Goal: Use online tool/utility: Utilize a website feature to perform a specific function

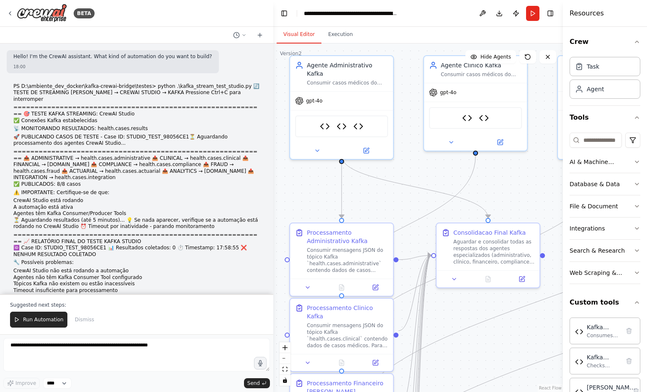
scroll to position [26, 0]
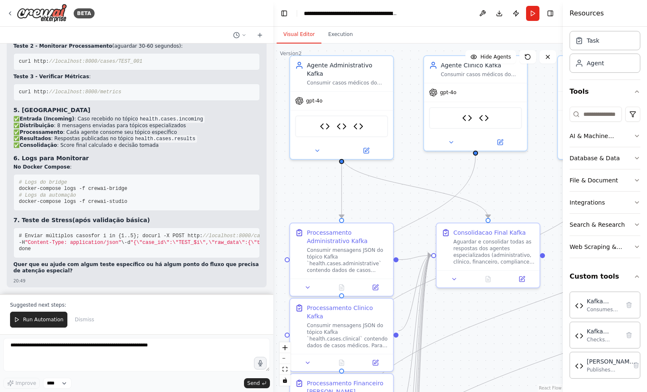
click at [231, 15] on div "BETA" at bounding box center [136, 13] width 273 height 27
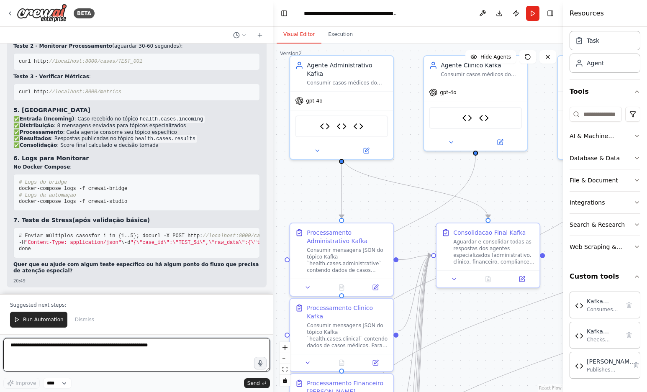
click at [75, 343] on textarea at bounding box center [136, 354] width 267 height 33
type textarea "*"
type textarea "**********"
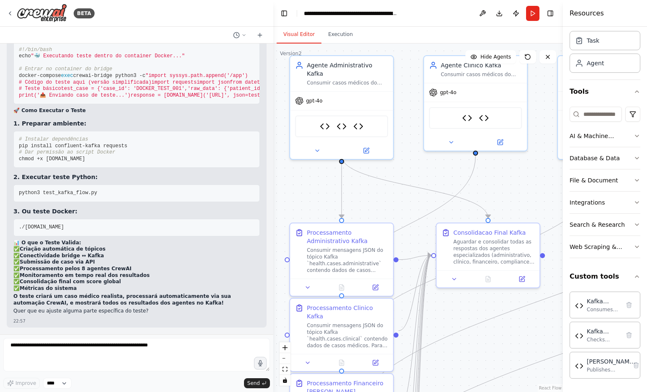
scroll to position [8667, 0]
drag, startPoint x: 100, startPoint y: 129, endPoint x: 48, endPoint y: 128, distance: 52.7
copy p "test_kafka_flow.py :"
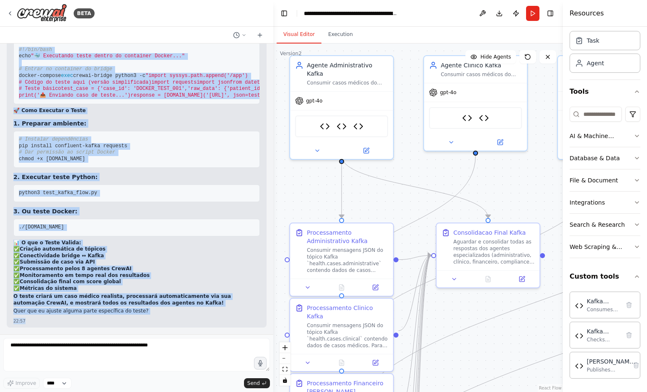
scroll to position [10609, 0]
drag, startPoint x: 19, startPoint y: 144, endPoint x: 148, endPoint y: 190, distance: 136.8
copy code "#!/lor/ips/dol sitame8 """ Conse Adipisci: Elits → DoeiUS → Tempo Incidi utlabo…"
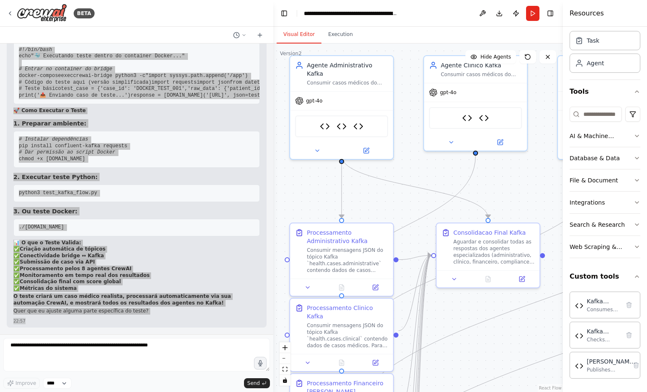
scroll to position [10693, 0]
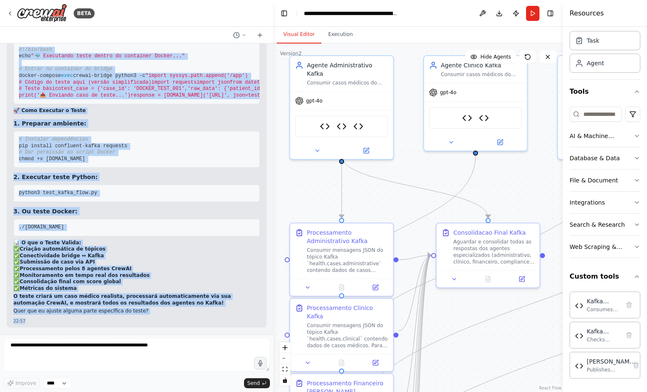
drag, startPoint x: 84, startPoint y: 131, endPoint x: 44, endPoint y: 128, distance: 39.9
click at [46, 38] on code "[DOMAIN_NAME]" at bounding box center [67, 35] width 43 height 8
copy code "[DOMAIN_NAME]"
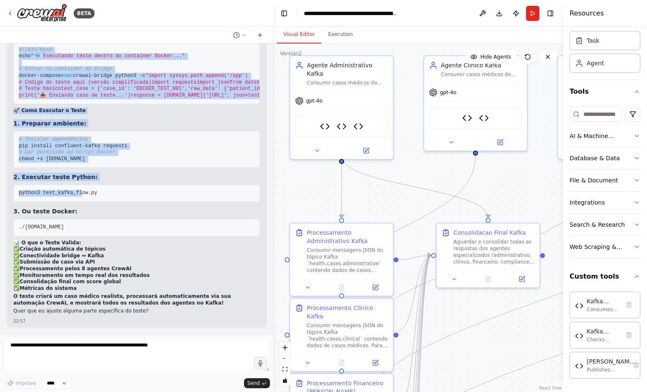
scroll to position [10798, 0]
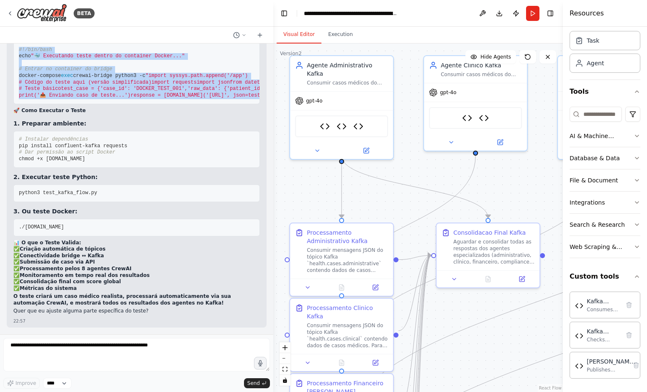
drag, startPoint x: 18, startPoint y: 143, endPoint x: 82, endPoint y: 225, distance: 104.0
click at [82, 105] on pre "#!/bin/bash echo "🐳 Executando teste dentro do container Docker..." # Entrar no…" at bounding box center [136, 72] width 246 height 63
copy code "#!/bin/bash echo "🐳 Executando teste dentro do container Docker..." # Entrar no…"
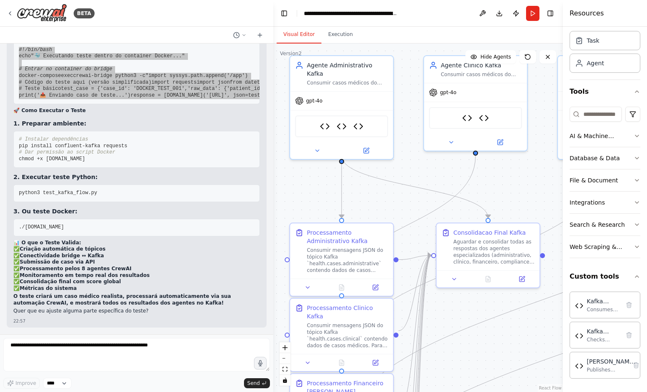
scroll to position [10882, 0]
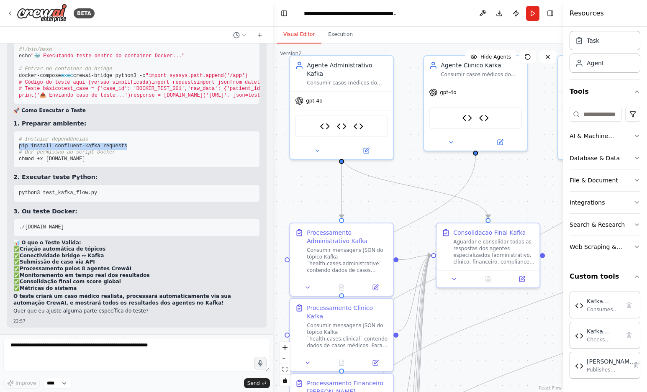
drag, startPoint x: 121, startPoint y: 185, endPoint x: 20, endPoint y: 186, distance: 101.2
click at [17, 168] on pre "# Instalar dependências pip install confluent-kafka requests # Dar permissão ao…" at bounding box center [136, 149] width 246 height 37
copy span "pip install confluent-kafka requests"
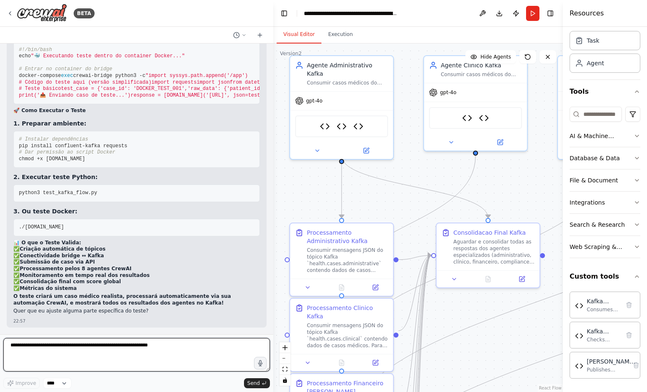
click at [93, 351] on textarea at bounding box center [136, 354] width 267 height 33
paste textarea "**********"
type textarea "**********"
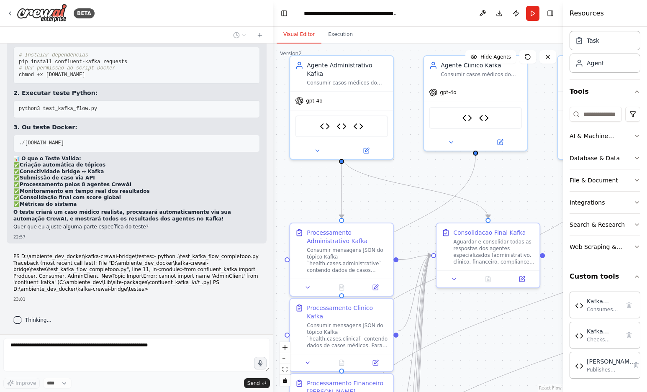
scroll to position [11010, 0]
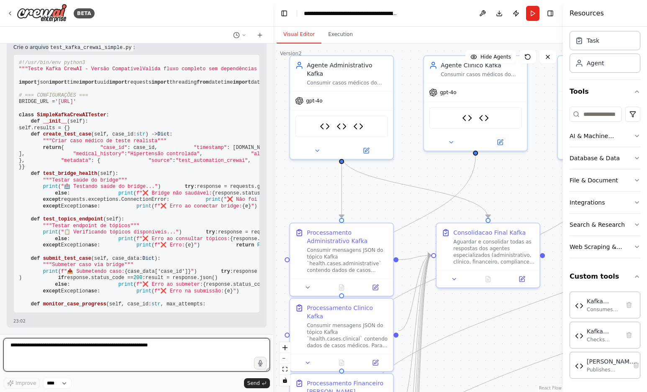
click at [190, 344] on textarea at bounding box center [136, 354] width 267 height 33
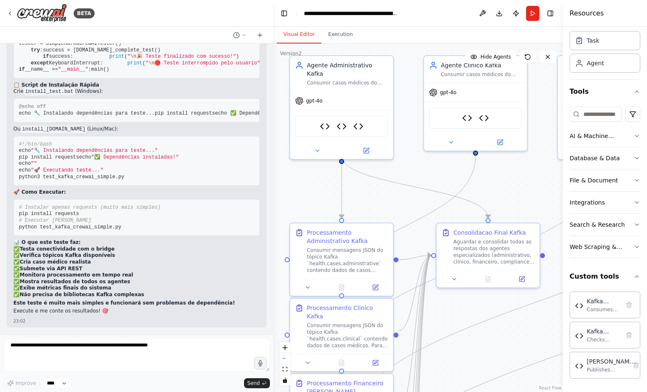
scroll to position [11157, 0]
drag, startPoint x: 52, startPoint y: 306, endPoint x: 23, endPoint y: 216, distance: 94.1
copy code "#!/lor/ips/dol sitame9 """ Conse Adipi ElitSE - Doeius Temporinci Utlabo etdol …"
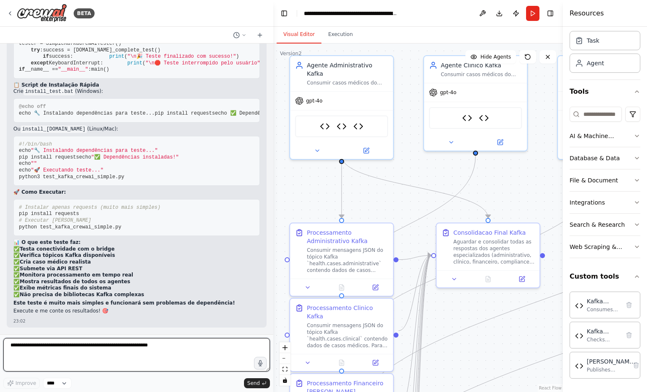
click at [110, 354] on textarea at bounding box center [136, 354] width 267 height 33
paste textarea "**********"
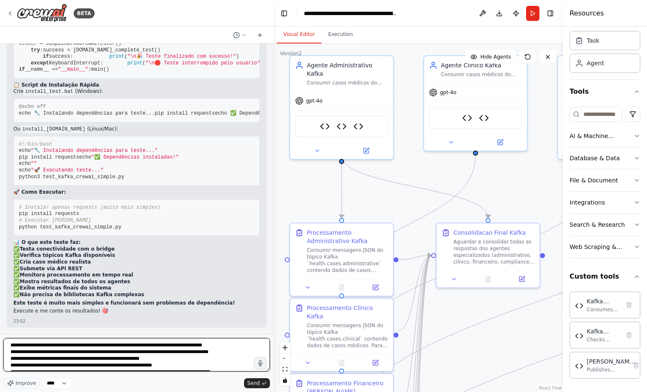
scroll to position [1571, 0]
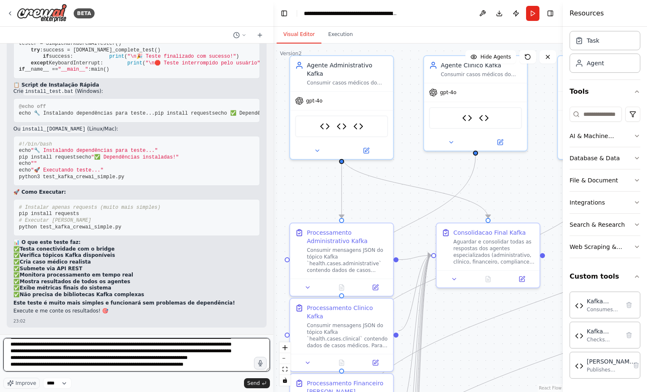
click at [213, 369] on textarea at bounding box center [136, 354] width 267 height 33
paste textarea "**********"
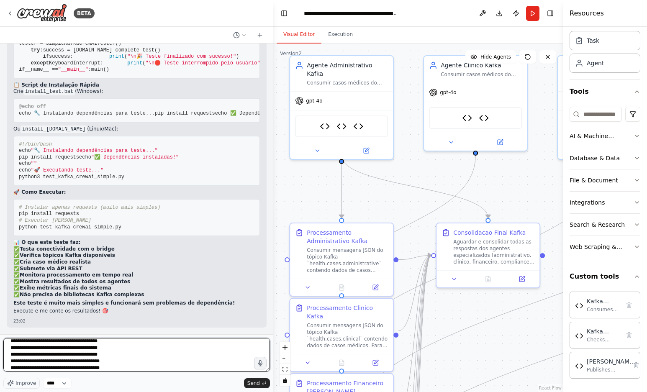
scroll to position [2314, 0]
type textarea "**********"
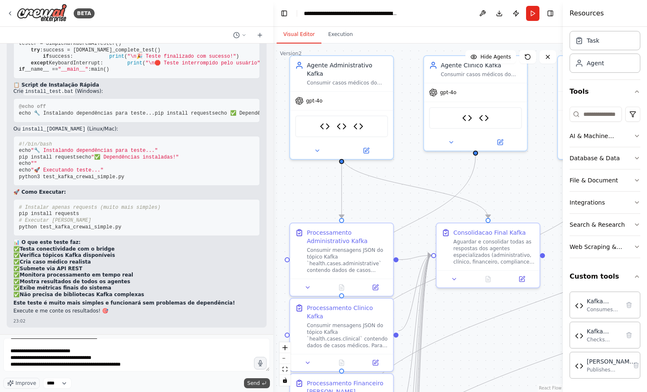
click at [255, 382] on span "Send" at bounding box center [253, 383] width 13 height 7
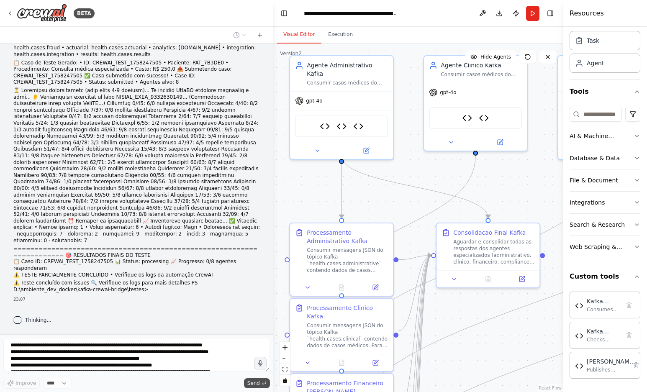
scroll to position [14911, 0]
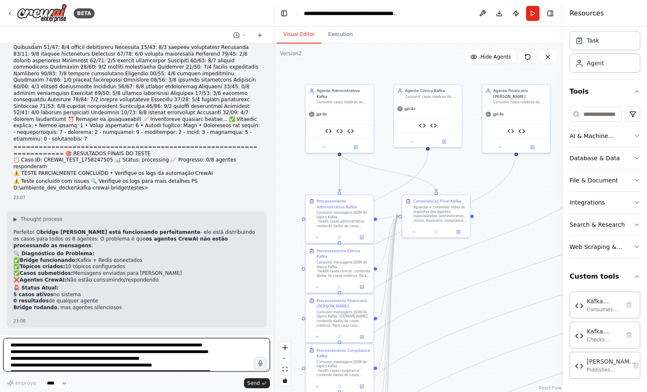
drag, startPoint x: 447, startPoint y: 252, endPoint x: 445, endPoint y: 305, distance: 53.6
click at [445, 305] on div ".deletable-edge-delete-btn { width: 20px; height: 20px; border: 0px solid #ffff…" at bounding box center [418, 218] width 290 height 349
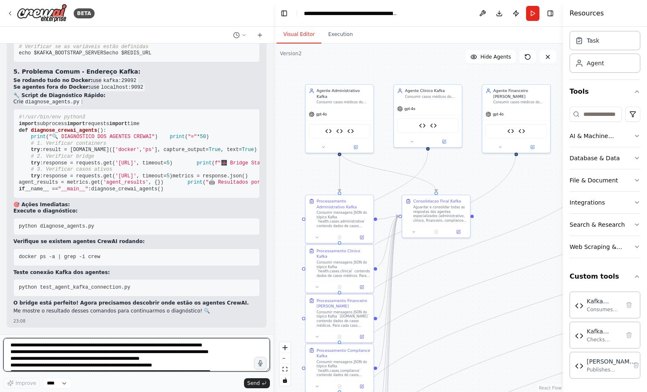
scroll to position [15169, 0]
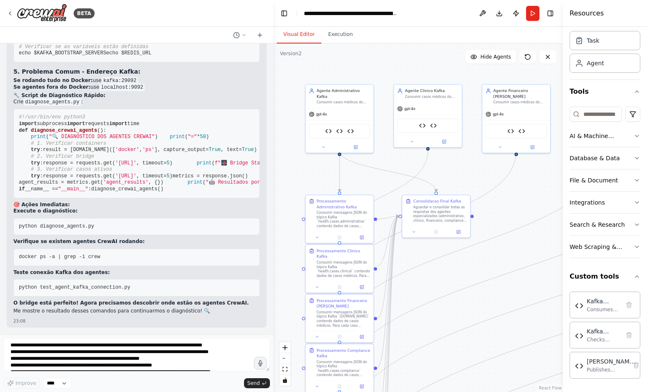
drag, startPoint x: 117, startPoint y: 194, endPoint x: 13, endPoint y: 192, distance: 103.8
copy span "docker ps | grep -E "(crew|agent)""
drag, startPoint x: 42, startPoint y: 208, endPoint x: 13, endPoint y: 212, distance: 29.5
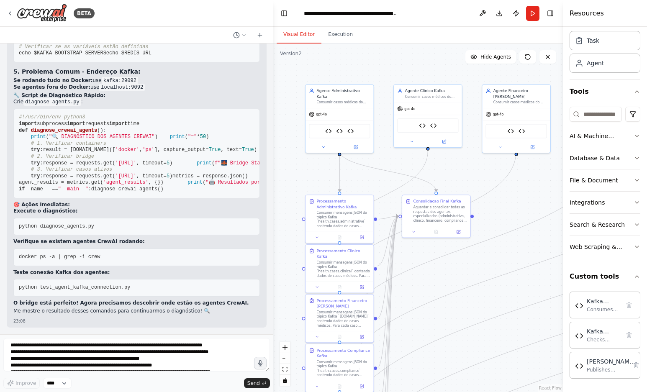
copy span "docker ps -a"
drag, startPoint x: 79, startPoint y: 280, endPoint x: 15, endPoint y: 281, distance: 64.9
copy span "docker-compose logs -f"
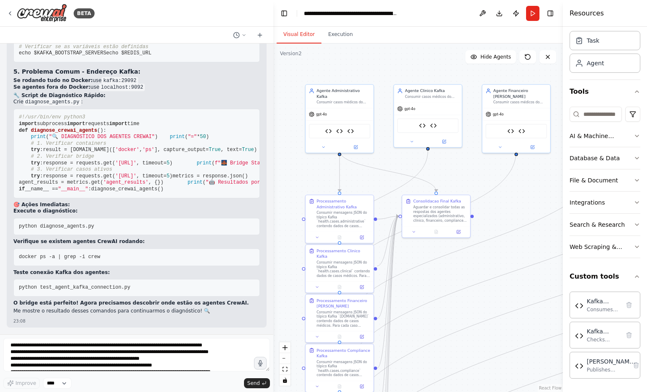
drag, startPoint x: 107, startPoint y: 141, endPoint x: 28, endPoint y: 138, distance: 79.1
copy code "test_agent_kafka_connection.py"
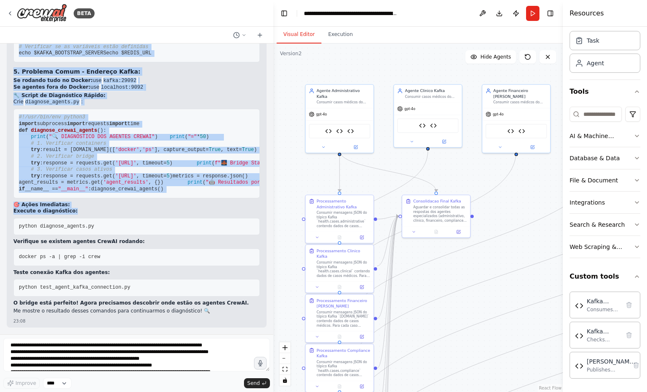
scroll to position [16054, 0]
drag, startPoint x: 17, startPoint y: 113, endPoint x: 133, endPoint y: 232, distance: 166.0
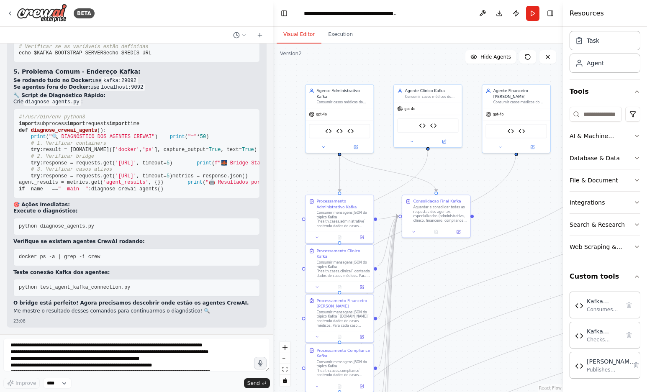
scroll to position [15285, 0]
drag, startPoint x: 110, startPoint y: 267, endPoint x: 16, endPoint y: 200, distance: 115.8
drag, startPoint x: 66, startPoint y: 135, endPoint x: 15, endPoint y: 124, distance: 51.8
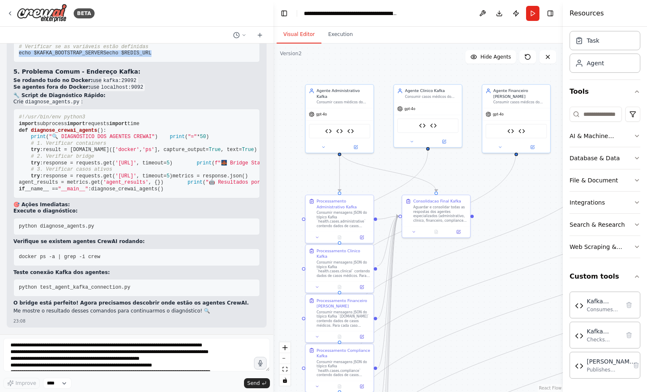
click at [15, 62] on pre "# Verificar se as variáveis estão definidas echo $KAFKA_BOOTSTRAP_SERVERS echo …" at bounding box center [136, 50] width 246 height 24
drag, startPoint x: 15, startPoint y: 113, endPoint x: 21, endPoint y: 111, distance: 5.2
click at [21, 111] on pre "#!/usr/bin/env python3 import subprocess import requests import time def diagno…" at bounding box center [136, 153] width 246 height 89
drag, startPoint x: 75, startPoint y: 96, endPoint x: 25, endPoint y: 96, distance: 50.2
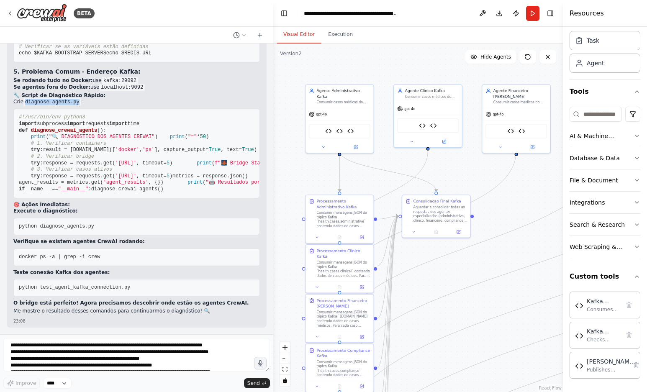
click at [25, 98] on code "diagnose_agents.py" at bounding box center [52, 102] width 58 height 8
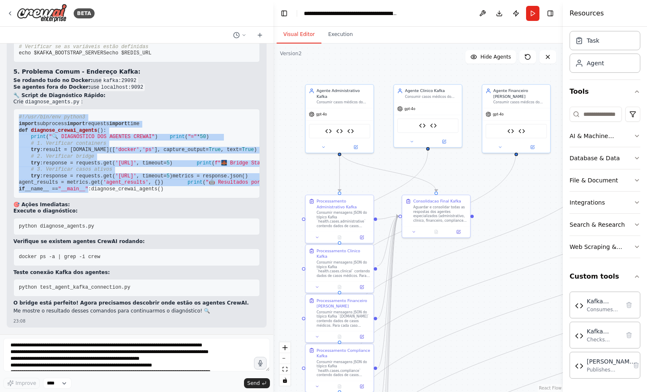
scroll to position [16015, 0]
drag, startPoint x: 19, startPoint y: 111, endPoint x: 105, endPoint y: 303, distance: 211.0
click at [105, 198] on pre "#!/usr/bin/env python3 import subprocess import requests import time def diagno…" at bounding box center [136, 153] width 246 height 89
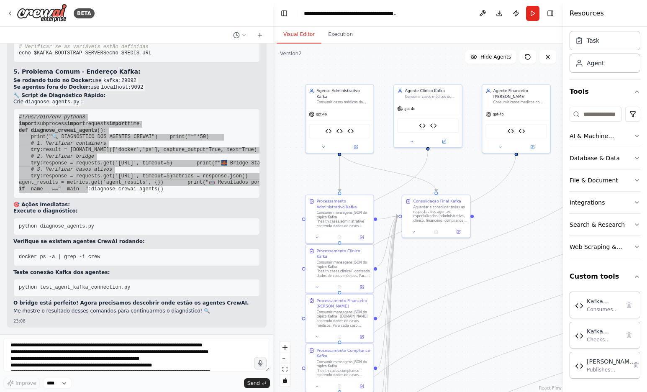
scroll to position [16131, 0]
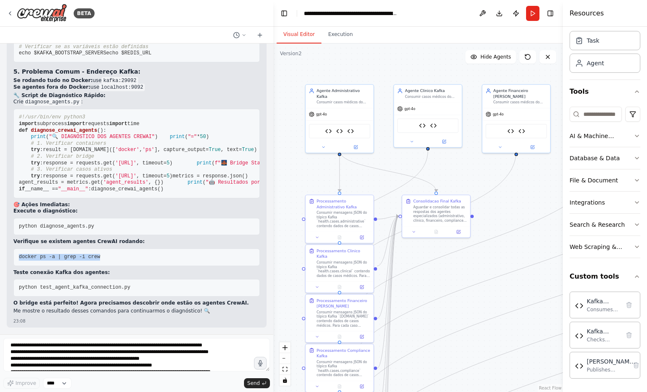
drag, startPoint x: 75, startPoint y: 257, endPoint x: 17, endPoint y: 261, distance: 58.7
click at [17, 261] on pre "docker ps -a | grep -i crew" at bounding box center [136, 258] width 246 height 18
drag, startPoint x: 126, startPoint y: 287, endPoint x: 24, endPoint y: 287, distance: 101.3
click at [18, 284] on pre "python test_agent_kafka_connection.py" at bounding box center [136, 288] width 246 height 18
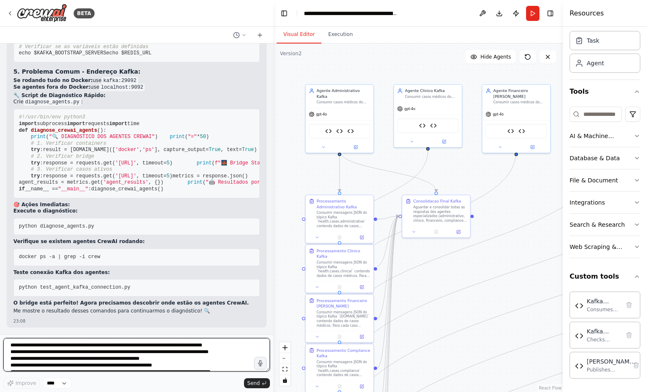
click at [126, 343] on textarea at bounding box center [136, 354] width 267 height 33
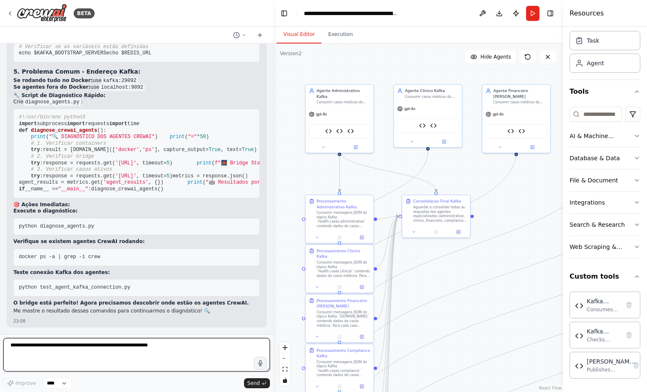
paste textarea "**********"
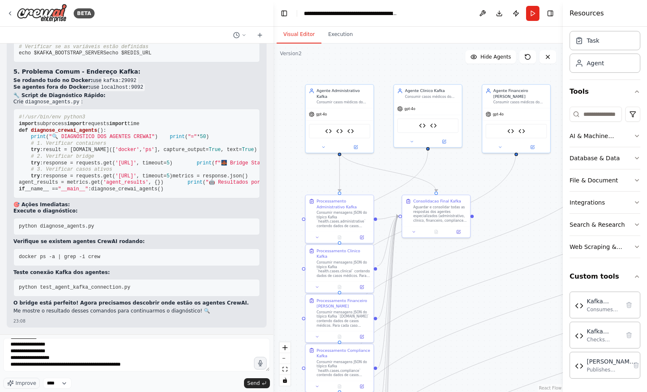
scroll to position [182, 0]
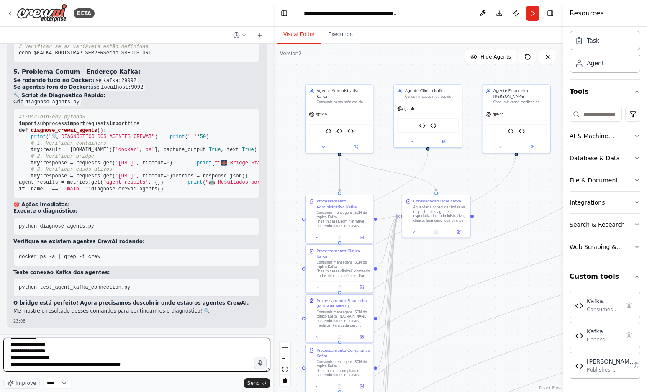
click at [158, 370] on textarea at bounding box center [136, 354] width 267 height 33
paste textarea "**********"
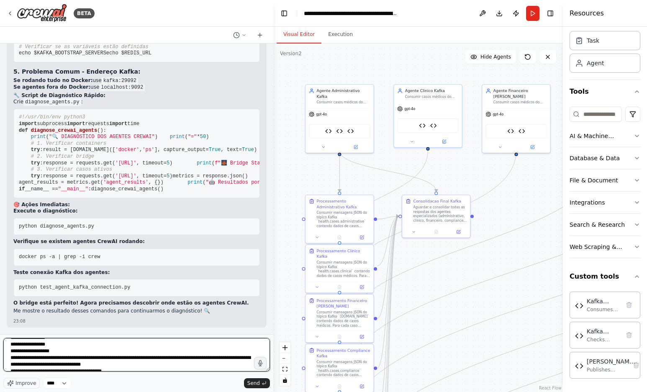
scroll to position [473, 0]
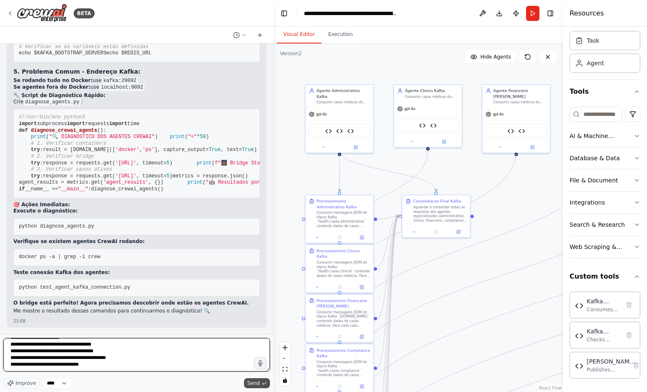
type textarea "**********"
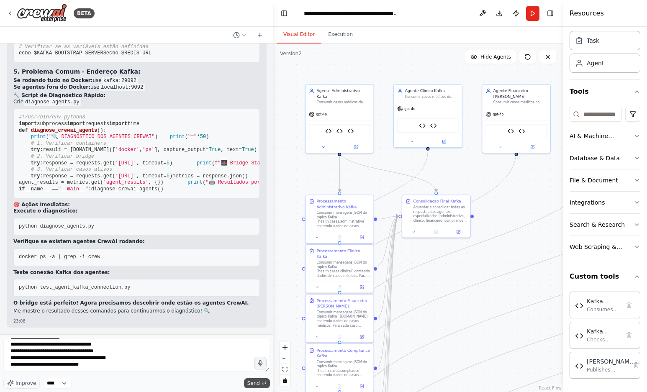
click at [253, 382] on span "Send" at bounding box center [253, 383] width 13 height 7
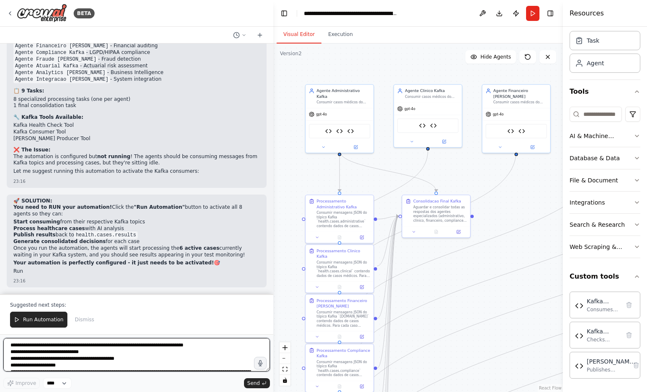
scroll to position [16891, 0]
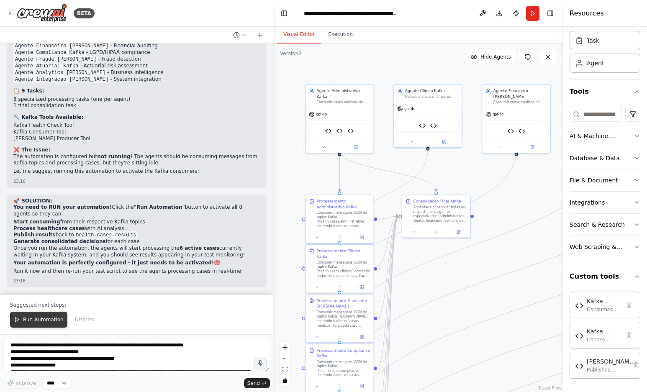
click at [45, 322] on span "Run Automation" at bounding box center [43, 319] width 41 height 7
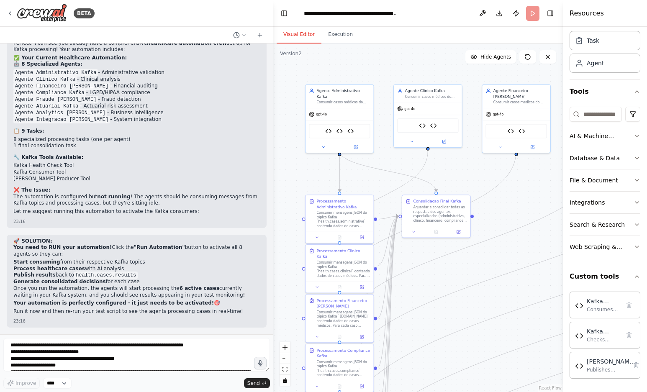
scroll to position [16850, 0]
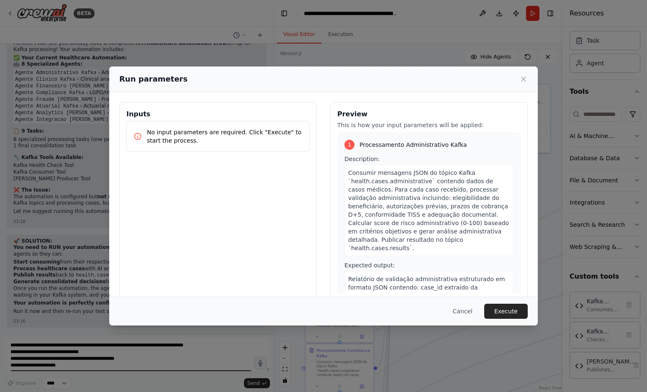
click at [178, 131] on p "No input parameters are required. Click "Execute" to start the process." at bounding box center [225, 136] width 156 height 17
click at [511, 311] on button "Execute" at bounding box center [506, 311] width 44 height 15
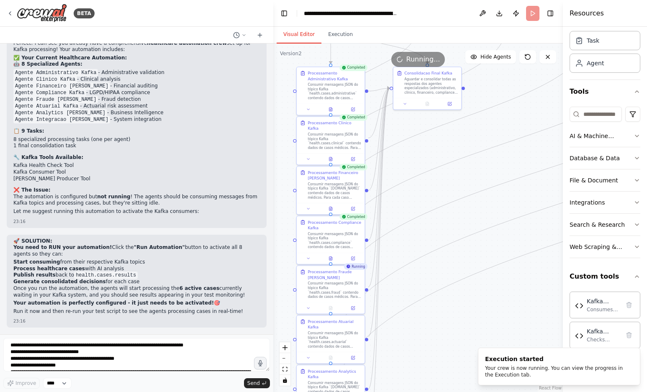
drag, startPoint x: 424, startPoint y: 317, endPoint x: 415, endPoint y: 179, distance: 138.3
click at [415, 180] on div ".deletable-edge-delete-btn { width: 20px; height: 20px; border: 0px solid #ffff…" at bounding box center [418, 218] width 290 height 349
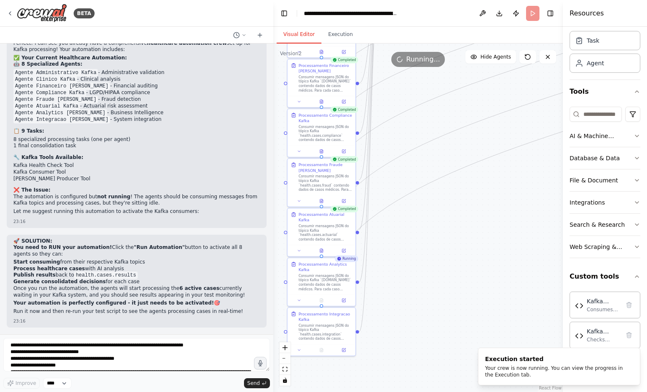
drag, startPoint x: 409, startPoint y: 281, endPoint x: 400, endPoint y: 182, distance: 98.7
click at [400, 182] on div ".deletable-edge-delete-btn { width: 20px; height: 20px; border: 0px solid #ffff…" at bounding box center [418, 218] width 290 height 349
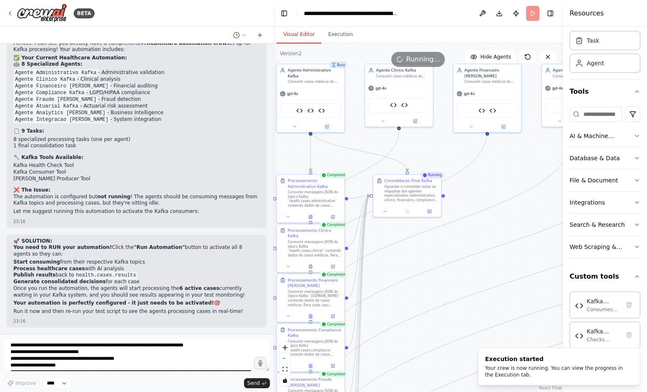
drag, startPoint x: 455, startPoint y: 102, endPoint x: 441, endPoint y: 309, distance: 207.2
click at [443, 315] on div ".deletable-edge-delete-btn { width: 20px; height: 20px; border: 0px solid #ffff…" at bounding box center [418, 218] width 290 height 349
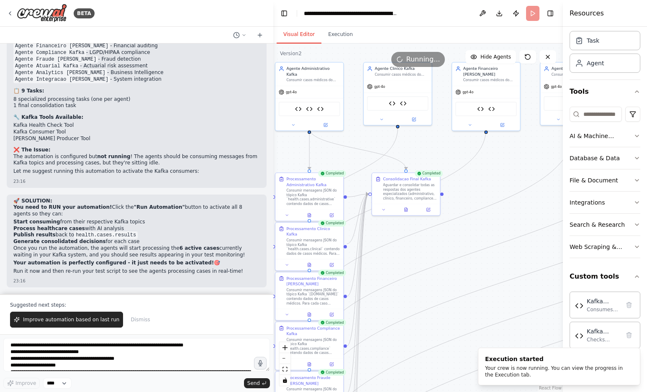
scroll to position [16891, 0]
click at [84, 318] on span "Improve automation based on last run" at bounding box center [71, 319] width 96 height 7
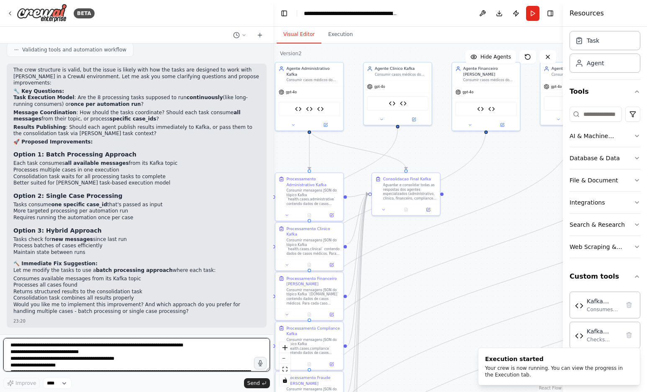
scroll to position [17371, 0]
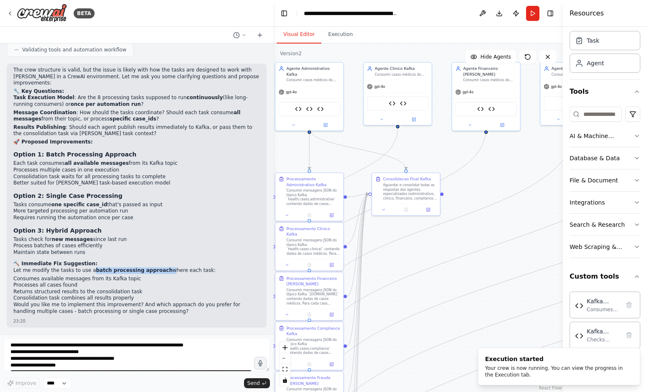
drag, startPoint x: 152, startPoint y: 269, endPoint x: 86, endPoint y: 269, distance: 66.5
click at [86, 269] on p "Let me modify the tasks to use a batch processing approach where each task:" at bounding box center [136, 270] width 246 height 7
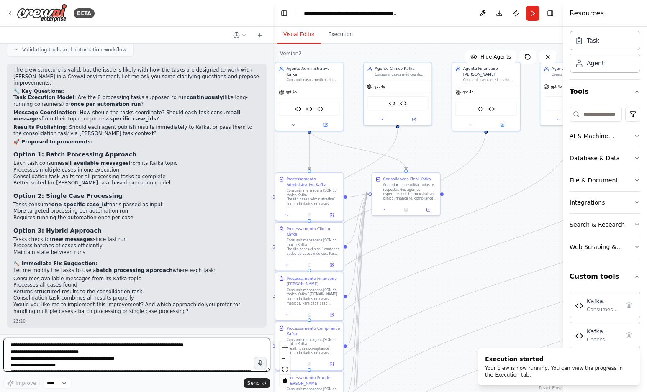
click at [62, 344] on textarea at bounding box center [136, 354] width 267 height 33
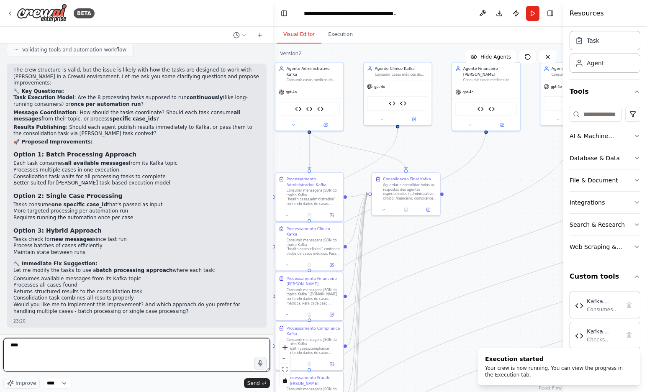
paste textarea "**********"
type textarea "**********"
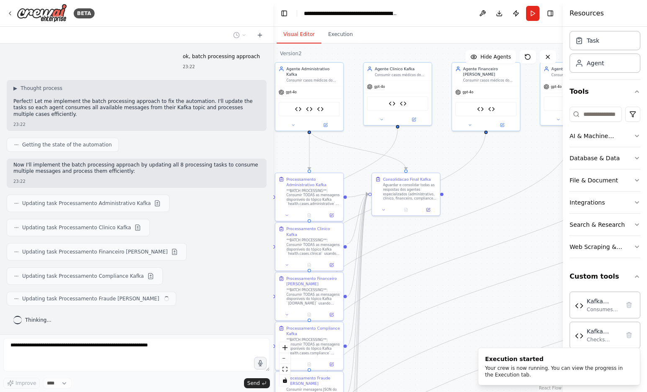
scroll to position [17648, 0]
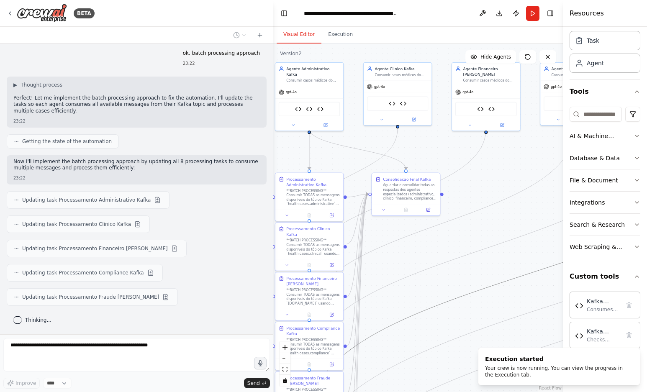
drag, startPoint x: 377, startPoint y: 331, endPoint x: 401, endPoint y: 269, distance: 66.7
click at [401, 269] on div ".deletable-edge-delete-btn { width: 20px; height: 20px; border: 0px solid #ffff…" at bounding box center [418, 218] width 290 height 349
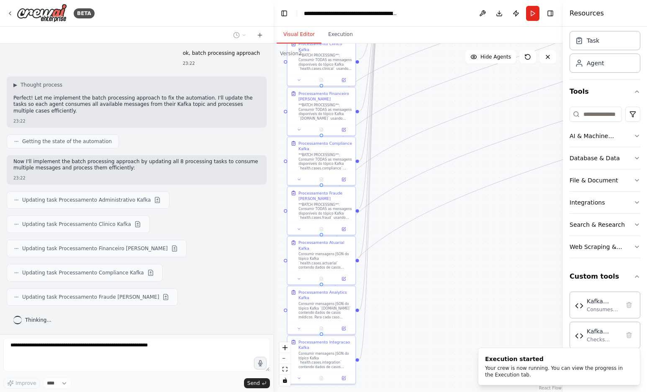
drag, startPoint x: 404, startPoint y: 291, endPoint x: 416, endPoint y: 106, distance: 185.3
click at [416, 106] on div ".deletable-edge-delete-btn { width: 20px; height: 20px; border: 0px solid #ffff…" at bounding box center [418, 218] width 290 height 349
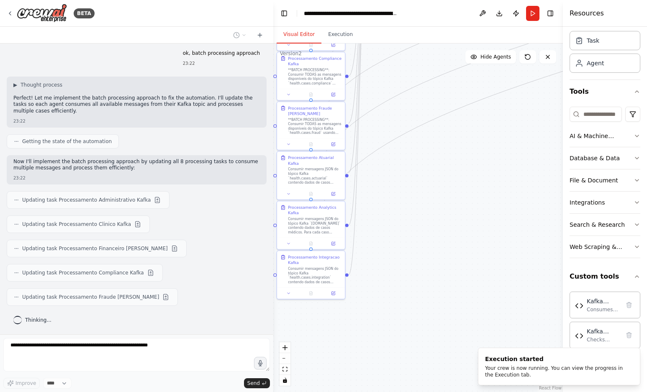
drag, startPoint x: 418, startPoint y: 280, endPoint x: 407, endPoint y: 195, distance: 85.6
click at [407, 195] on div ".deletable-edge-delete-btn { width: 20px; height: 20px; border: 0px solid #ffff…" at bounding box center [418, 218] width 290 height 349
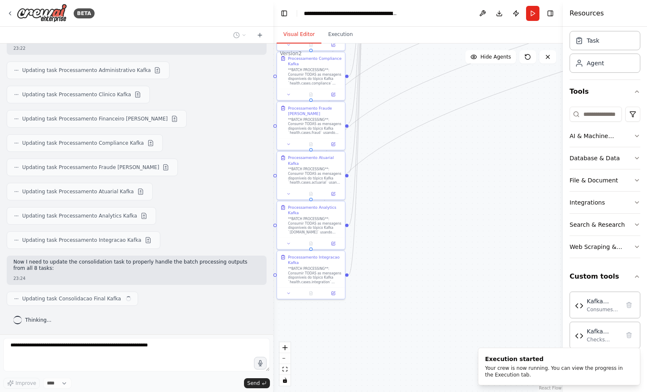
scroll to position [17781, 0]
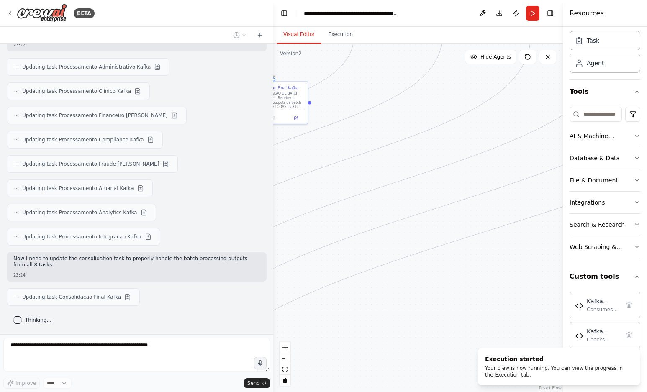
drag, startPoint x: 455, startPoint y: 106, endPoint x: 407, endPoint y: 342, distance: 241.3
click at [407, 342] on div ".deletable-edge-delete-btn { width: 20px; height: 20px; border: 0px solid #ffff…" at bounding box center [418, 218] width 290 height 349
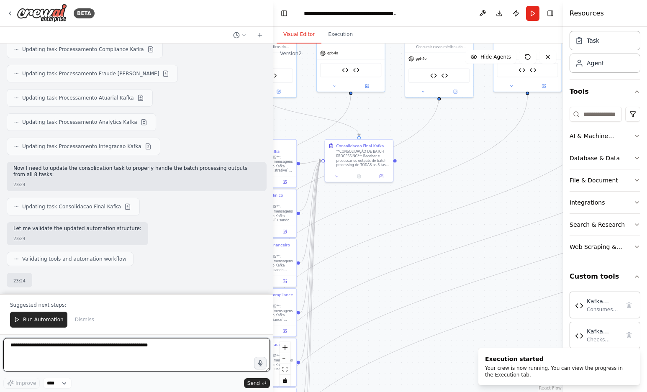
scroll to position [17883, 0]
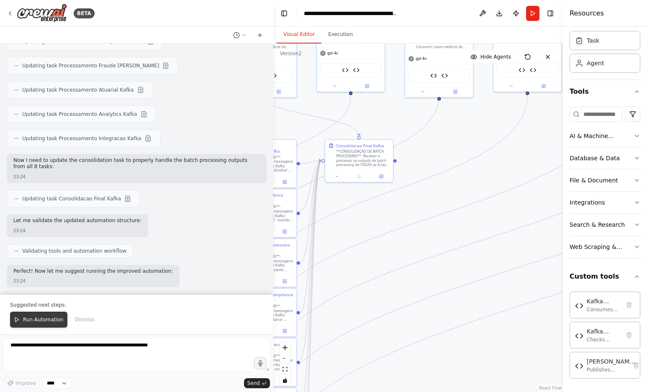
click at [45, 320] on span "Run Automation" at bounding box center [43, 319] width 41 height 7
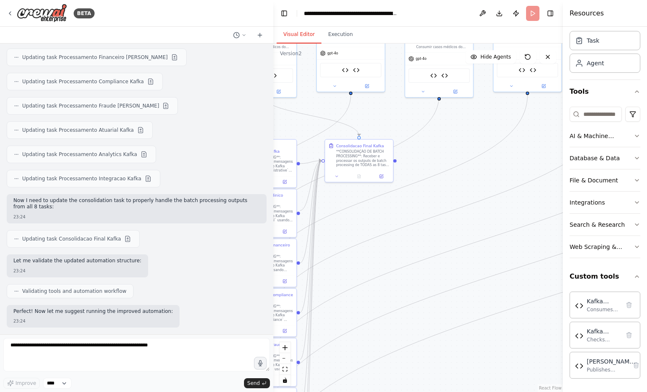
scroll to position [17843, 0]
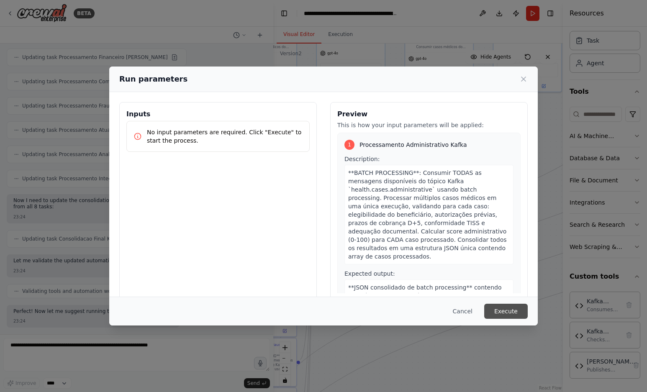
click at [511, 310] on button "Execute" at bounding box center [506, 311] width 44 height 15
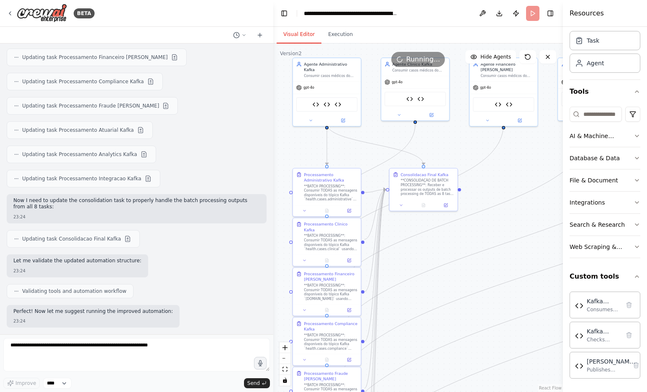
drag, startPoint x: 382, startPoint y: 242, endPoint x: 440, endPoint y: 272, distance: 65.5
click at [440, 272] on div ".deletable-edge-delete-btn { width: 20px; height: 20px; border: 0px solid #ffff…" at bounding box center [418, 218] width 290 height 349
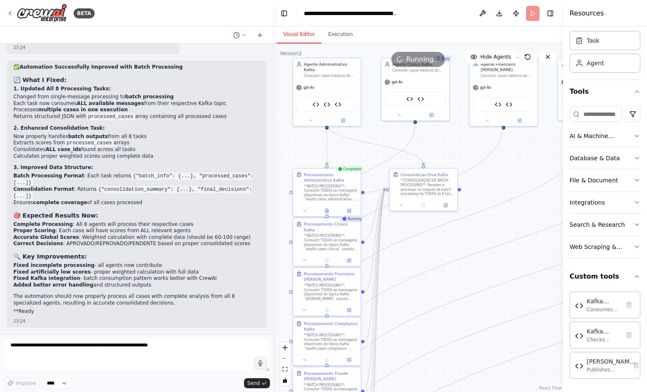
scroll to position [18103, 0]
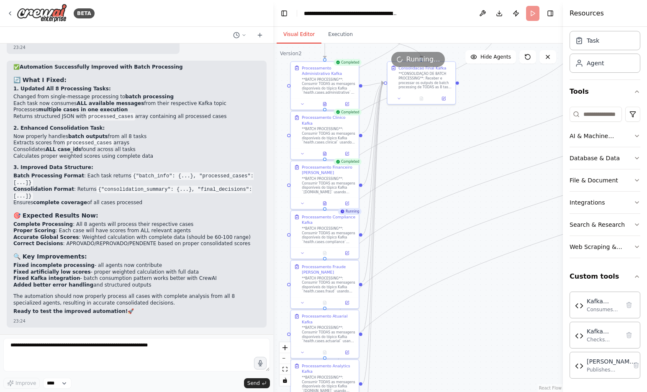
drag, startPoint x: 440, startPoint y: 299, endPoint x: 440, endPoint y: 184, distance: 115.1
click at [440, 185] on div ".deletable-edge-delete-btn { width: 20px; height: 20px; border: 0px solid #ffff…" at bounding box center [418, 218] width 290 height 349
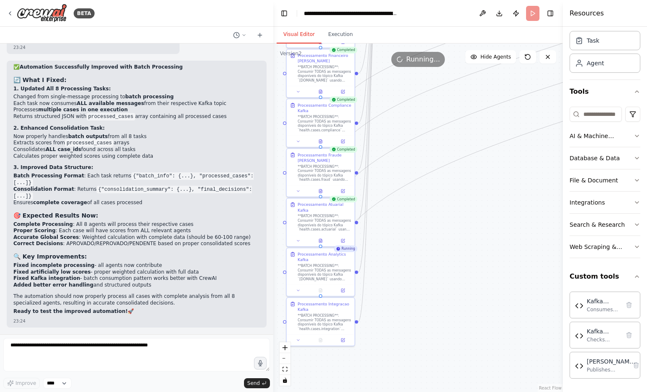
drag, startPoint x: 423, startPoint y: 288, endPoint x: 418, endPoint y: 184, distance: 104.3
click at [418, 184] on div ".deletable-edge-delete-btn { width: 20px; height: 20px; border: 0px solid #ffff…" at bounding box center [418, 218] width 290 height 349
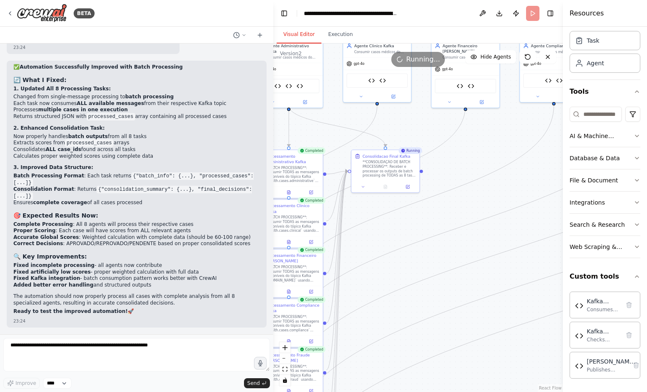
drag, startPoint x: 463, startPoint y: 90, endPoint x: 431, endPoint y: 290, distance: 203.0
click at [431, 290] on div ".deletable-edge-delete-btn { width: 20px; height: 20px; border: 0px solid #ffff…" at bounding box center [418, 218] width 290 height 349
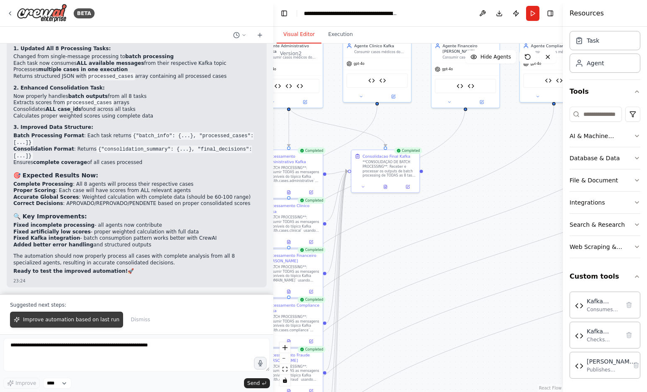
click at [99, 320] on span "Improve automation based on last run" at bounding box center [71, 319] width 96 height 7
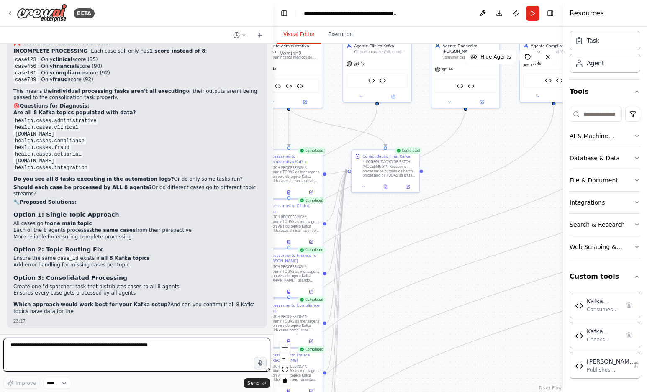
scroll to position [18464, 0]
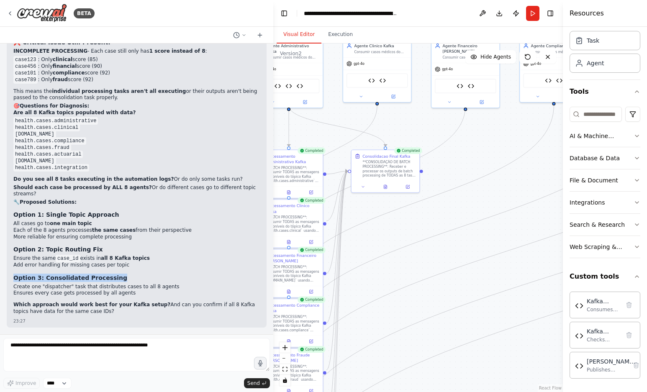
drag, startPoint x: 126, startPoint y: 279, endPoint x: 14, endPoint y: 280, distance: 112.5
click at [14, 280] on h3 "Option 3: Consolidated Processing" at bounding box center [136, 278] width 246 height 8
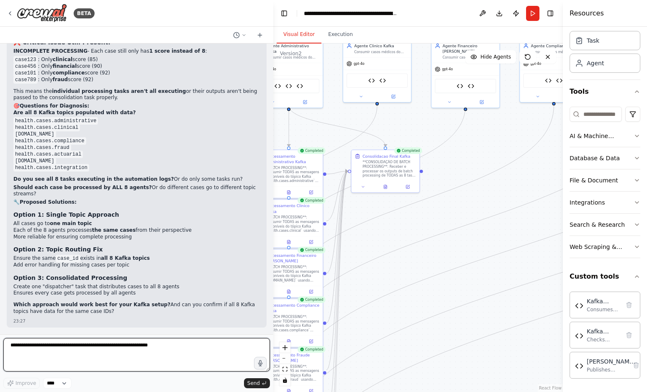
click at [51, 345] on textarea at bounding box center [136, 354] width 267 height 33
paste textarea "**********"
type textarea "**********"
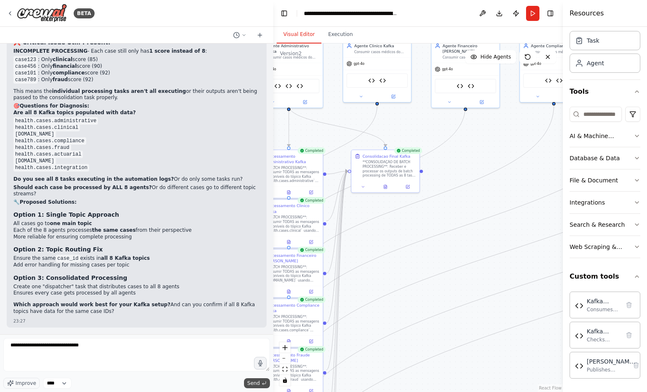
click at [257, 384] on span "Send" at bounding box center [253, 383] width 13 height 7
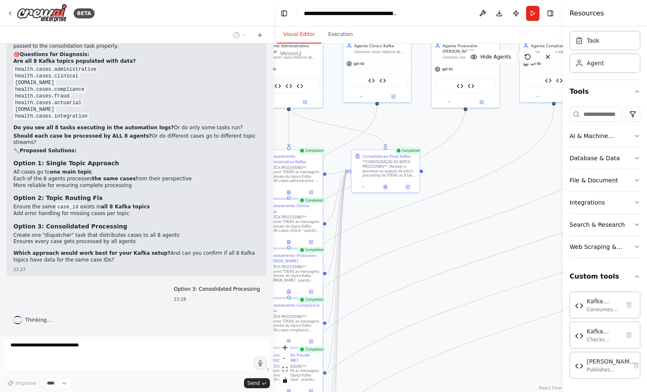
scroll to position [18515, 0]
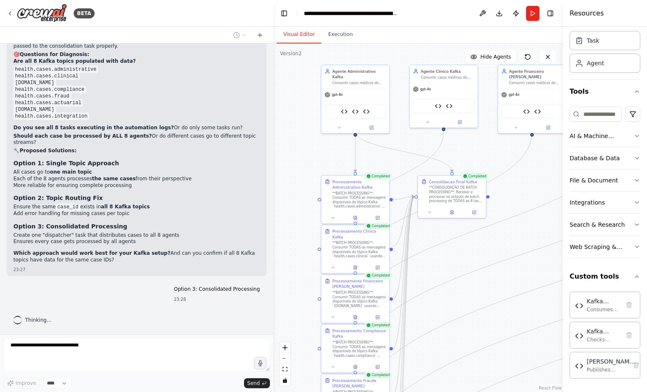
drag, startPoint x: 359, startPoint y: 237, endPoint x: 425, endPoint y: 263, distance: 71.2
click at [425, 263] on div ".deletable-edge-delete-btn { width: 20px; height: 20px; border: 0px solid #ffff…" at bounding box center [418, 218] width 290 height 349
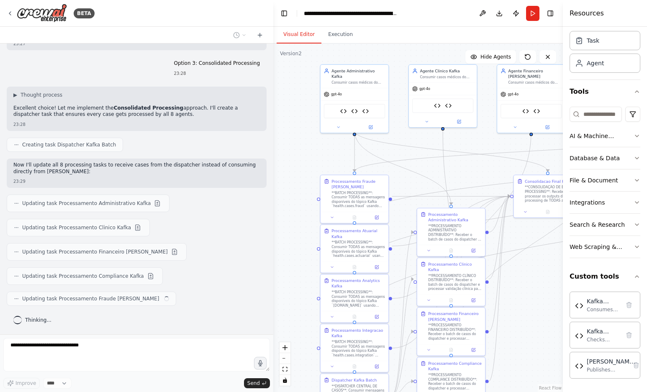
scroll to position [18741, 0]
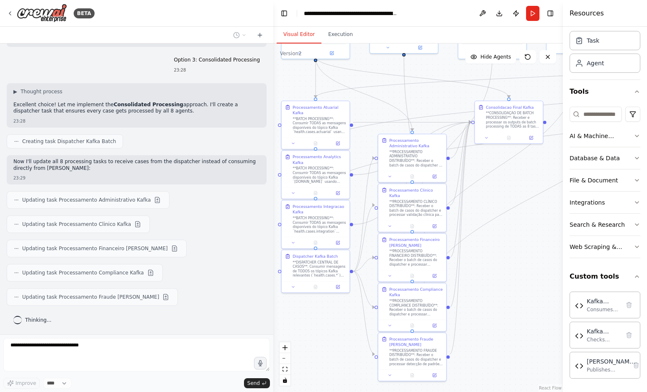
drag, startPoint x: 407, startPoint y: 202, endPoint x: 368, endPoint y: 120, distance: 90.8
click at [368, 121] on div ".deletable-edge-delete-btn { width: 20px; height: 20px; border: 0px solid #ffff…" at bounding box center [418, 218] width 290 height 349
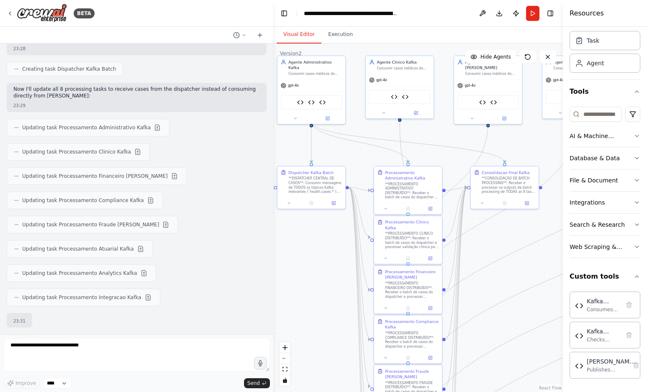
scroll to position [18868, 0]
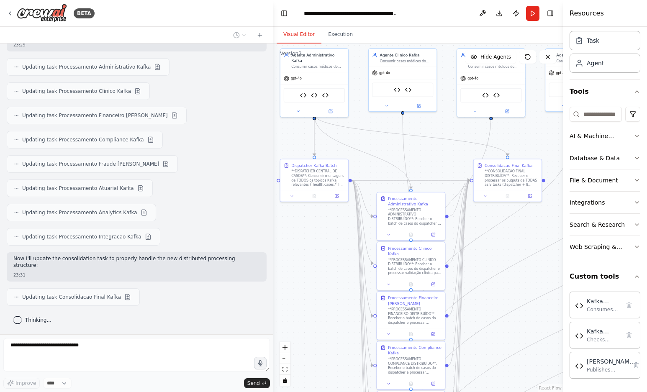
drag, startPoint x: 331, startPoint y: 185, endPoint x: 329, endPoint y: 249, distance: 63.6
click at [329, 249] on div ".deletable-edge-delete-btn { width: 20px; height: 20px; border: 0px solid #ffff…" at bounding box center [418, 218] width 290 height 349
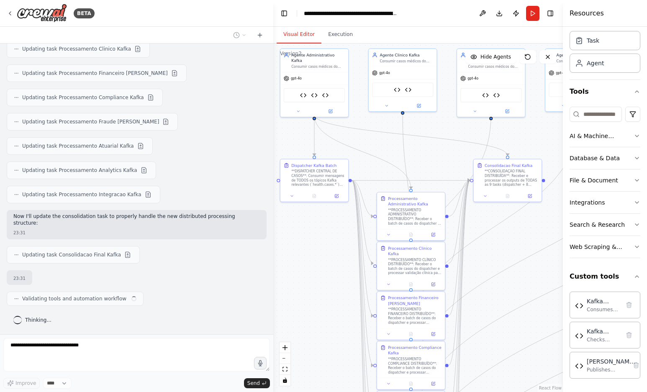
scroll to position [18922, 0]
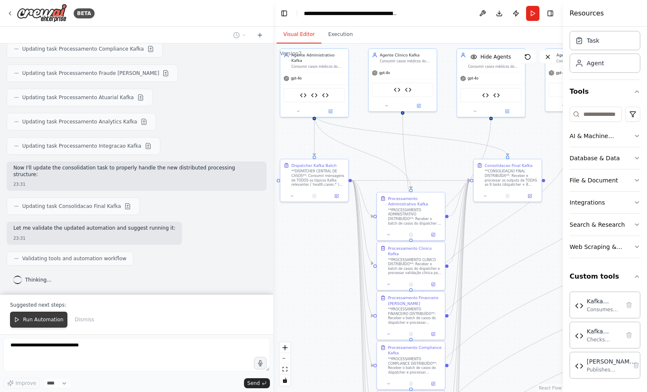
click at [52, 316] on button "Run Automation" at bounding box center [38, 320] width 57 height 16
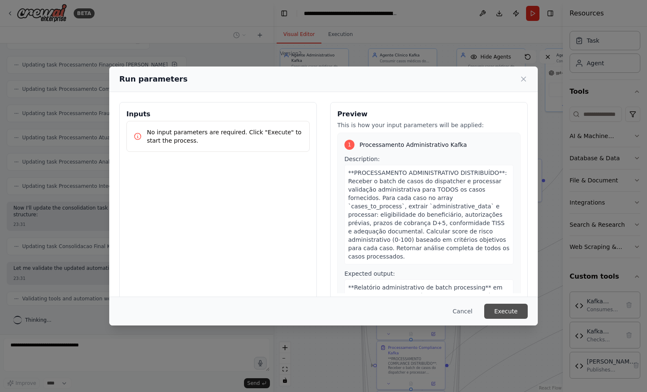
click at [508, 313] on button "Execute" at bounding box center [506, 311] width 44 height 15
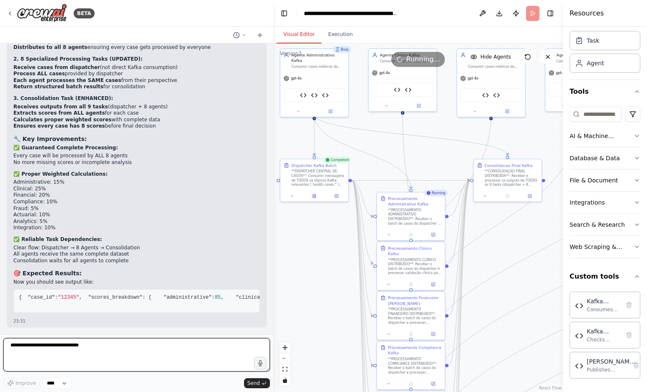
scroll to position [19336, 0]
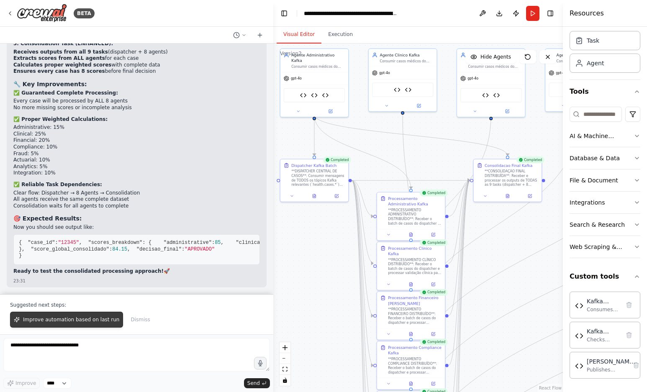
click at [84, 319] on span "Improve automation based on last run" at bounding box center [71, 319] width 96 height 7
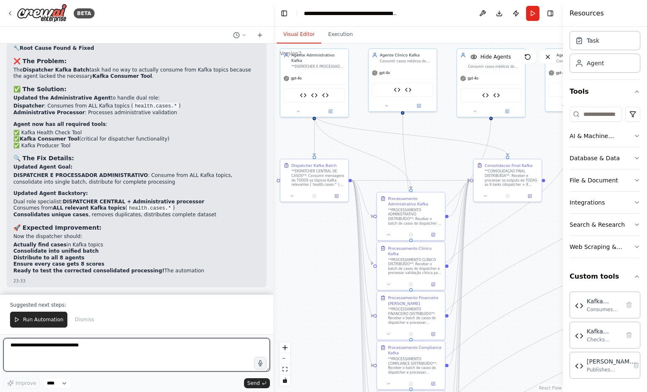
scroll to position [19943, 0]
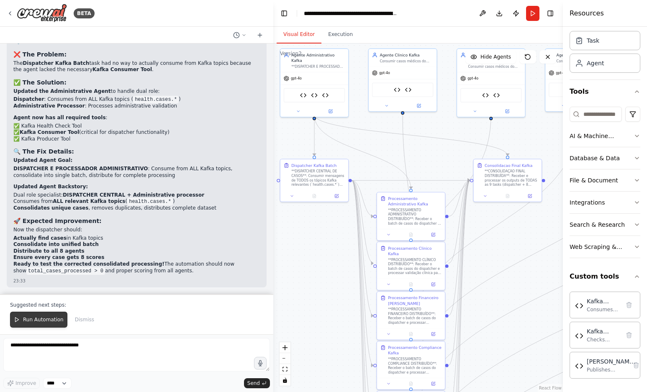
click at [33, 320] on span "Run Automation" at bounding box center [43, 319] width 41 height 7
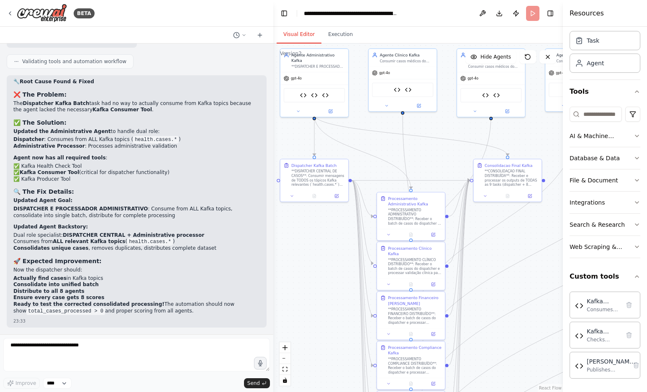
scroll to position [19903, 0]
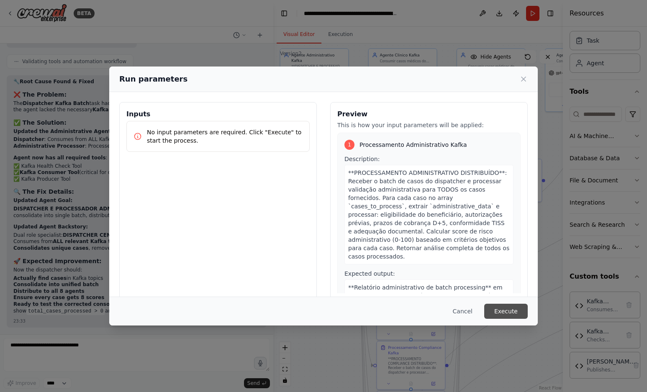
click at [513, 309] on button "Execute" at bounding box center [506, 311] width 44 height 15
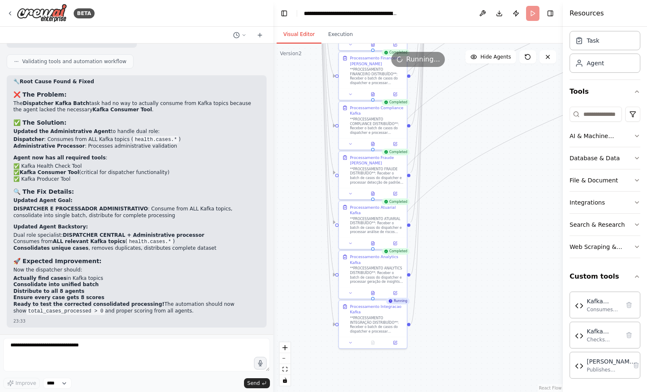
drag, startPoint x: 513, startPoint y: 287, endPoint x: 475, endPoint y: 48, distance: 242.7
click at [475, 48] on div ".deletable-edge-delete-btn { width: 20px; height: 20px; border: 0px solid #ffff…" at bounding box center [418, 218] width 290 height 349
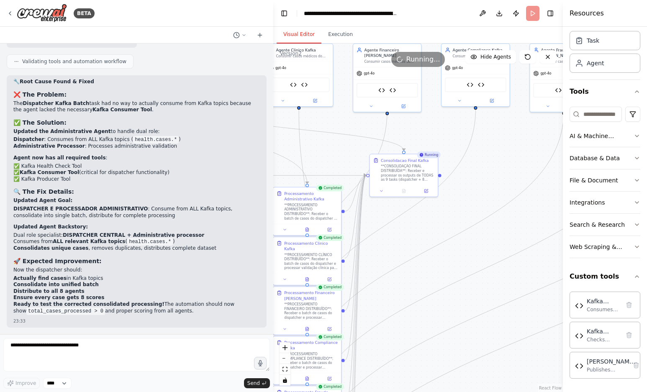
drag, startPoint x: 462, startPoint y: 67, endPoint x: 396, endPoint y: 299, distance: 241.0
click at [396, 300] on div ".deletable-edge-delete-btn { width: 20px; height: 20px; border: 0px solid #ffff…" at bounding box center [418, 218] width 290 height 349
drag, startPoint x: 394, startPoint y: 220, endPoint x: 494, endPoint y: 246, distance: 103.2
click at [494, 246] on div ".deletable-edge-delete-btn { width: 20px; height: 20px; border: 0px solid #ffff…" at bounding box center [418, 218] width 290 height 349
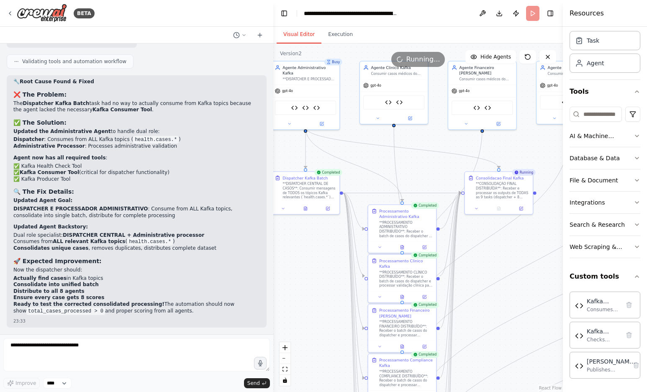
drag, startPoint x: 434, startPoint y: 229, endPoint x: 530, endPoint y: 249, distance: 97.5
click at [530, 249] on div ".deletable-edge-delete-btn { width: 20px; height: 20px; border: 0px solid #ffff…" at bounding box center [418, 218] width 290 height 349
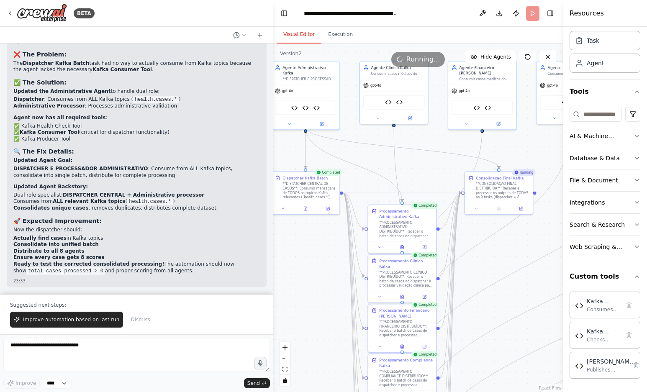
scroll to position [19943, 0]
click at [78, 318] on span "Improve automation based on last run" at bounding box center [71, 319] width 96 height 7
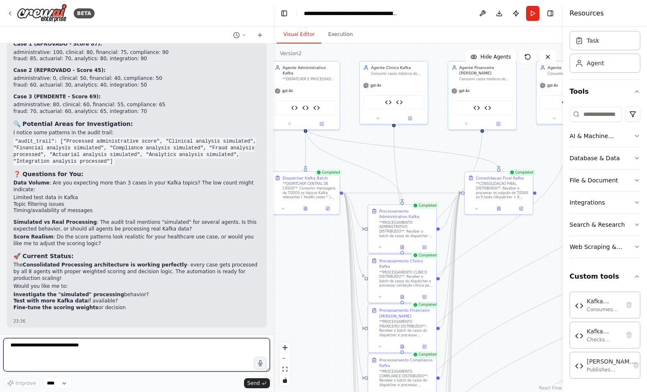
scroll to position [20313, 0]
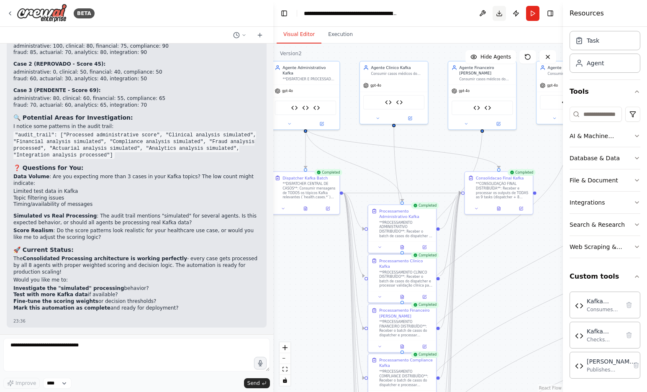
click at [498, 10] on button "Download" at bounding box center [498, 13] width 13 height 15
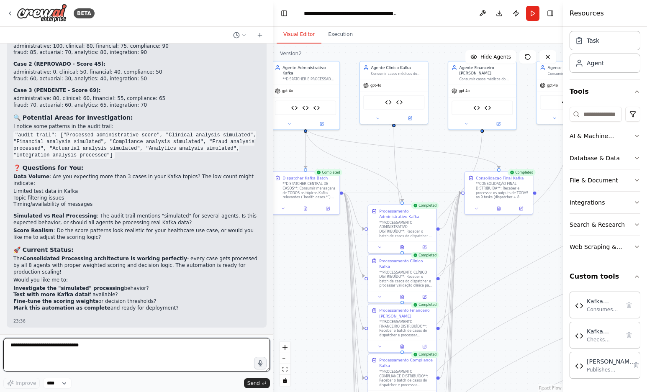
click at [100, 349] on textarea "**********" at bounding box center [136, 354] width 267 height 33
paste textarea "**********"
type textarea "**********"
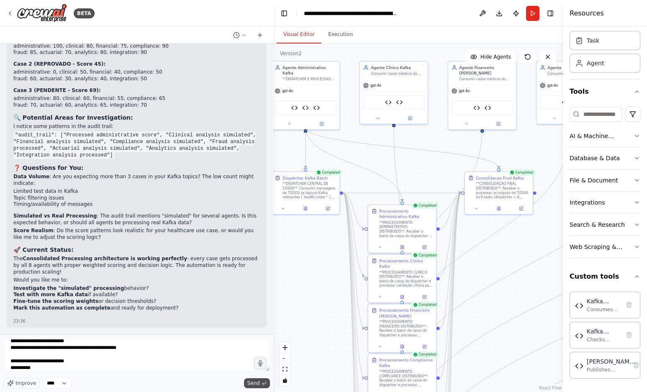
click at [257, 382] on span "Send" at bounding box center [253, 383] width 13 height 7
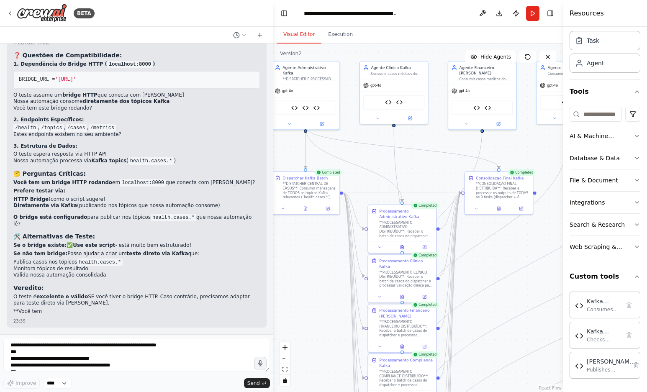
scroll to position [21588, 0]
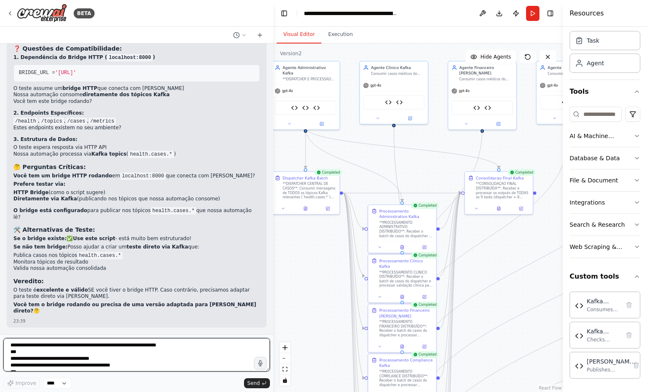
click at [105, 346] on textarea at bounding box center [136, 354] width 267 height 33
paste textarea "**********"
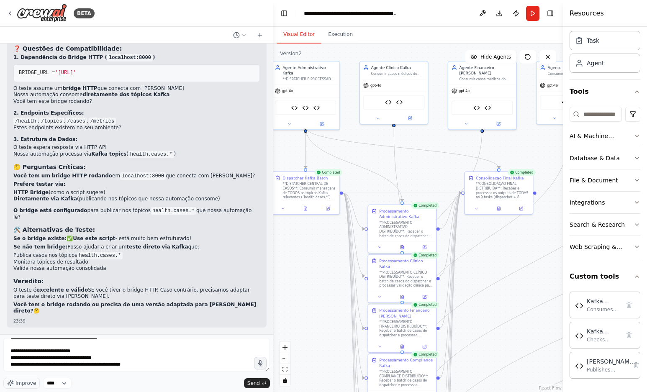
scroll to position [717, 0]
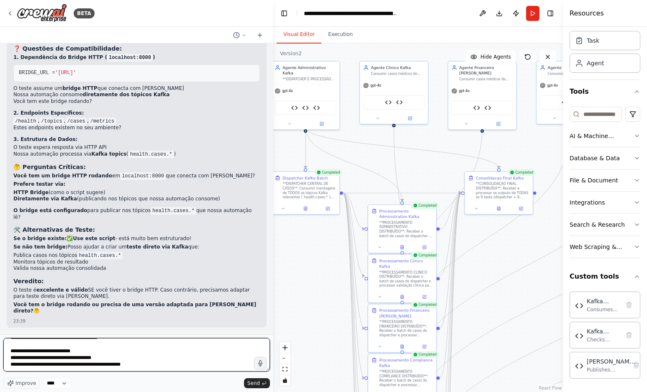
click at [170, 366] on textarea at bounding box center [136, 354] width 267 height 33
paste textarea "**********"
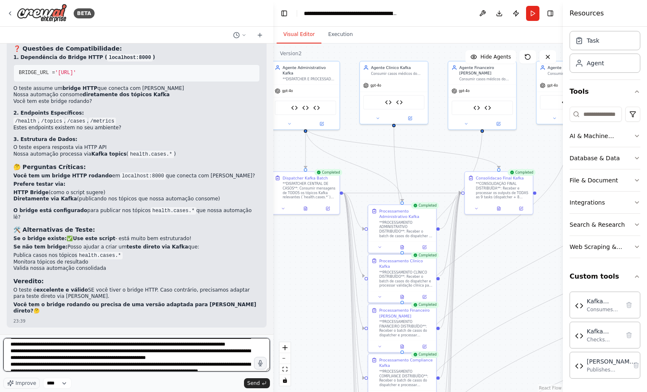
scroll to position [1149, 0]
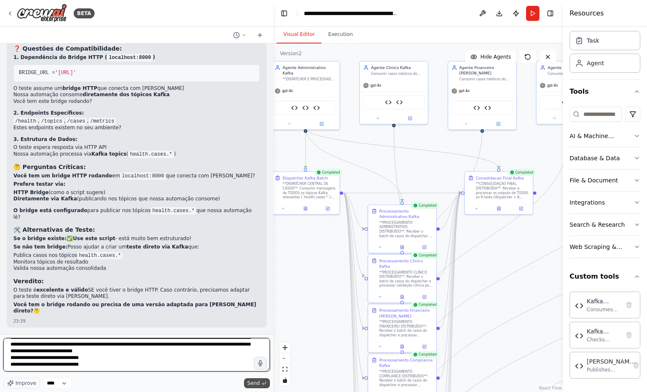
type textarea "**********"
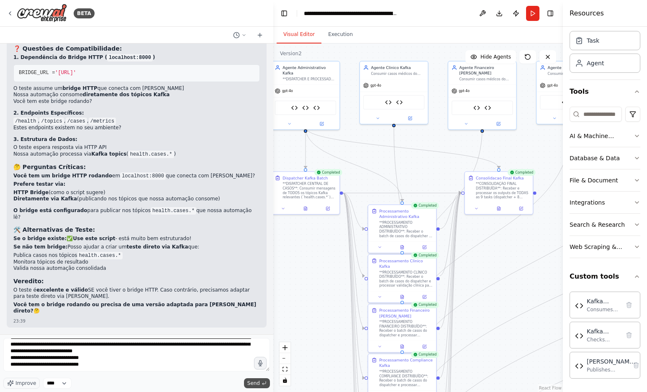
click at [252, 383] on span "Send" at bounding box center [253, 383] width 13 height 7
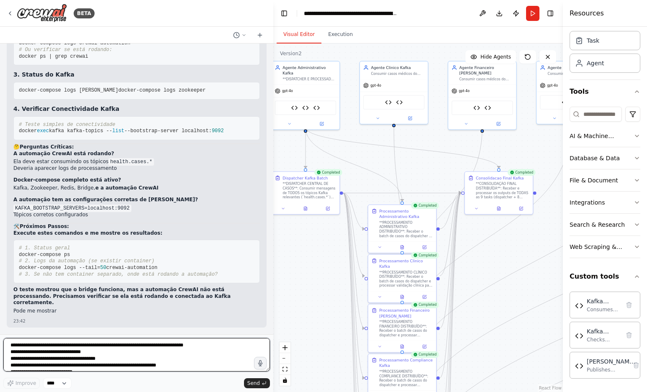
scroll to position [22686, 0]
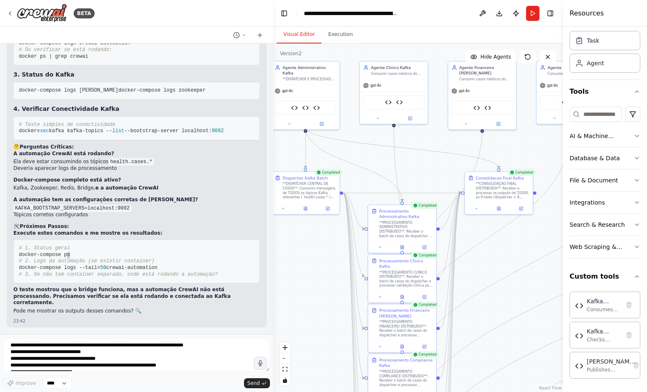
click at [64, 249] on pre "# 1. Status geral docker-compose ps # 2. Logs da automação (se existir containe…" at bounding box center [136, 262] width 246 height 44
click at [81, 252] on pre "# 1. Status geral docker-compose ps # 2. Logs da automação (se existir containe…" at bounding box center [136, 262] width 246 height 44
drag, startPoint x: 162, startPoint y: 268, endPoint x: 10, endPoint y: 240, distance: 154.4
click at [10, 240] on div "▶ Thought process 🚨 Diagnóstico: Problema de Conectividade Kafka ✅ O Que Funcio…" at bounding box center [137, 87] width 260 height 482
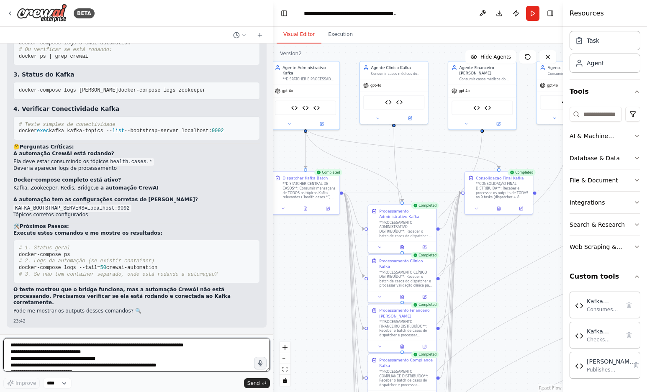
click at [62, 343] on textarea at bounding box center [136, 354] width 267 height 33
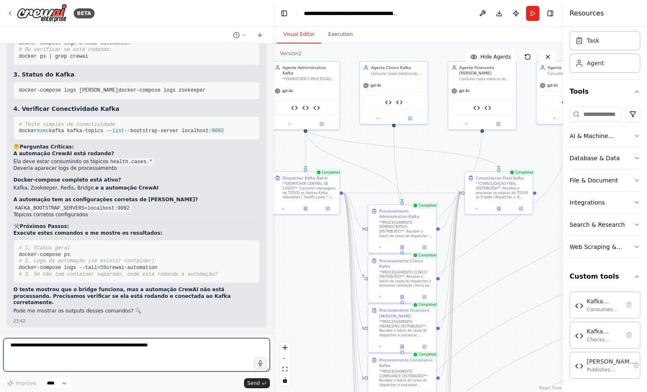
paste textarea "**********"
type textarea "**********"
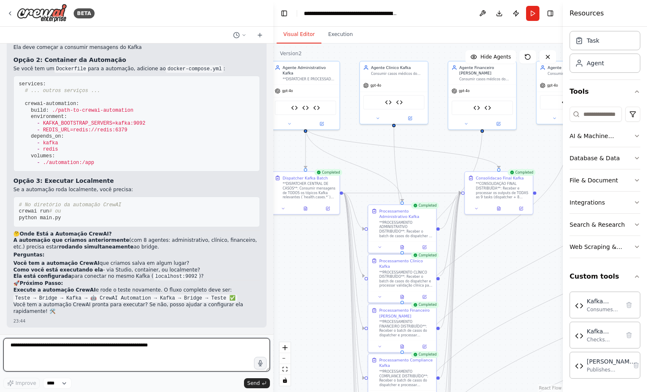
scroll to position [23218, 0]
click at [72, 351] on textarea at bounding box center [136, 354] width 267 height 33
paste textarea "**********"
type textarea "**********"
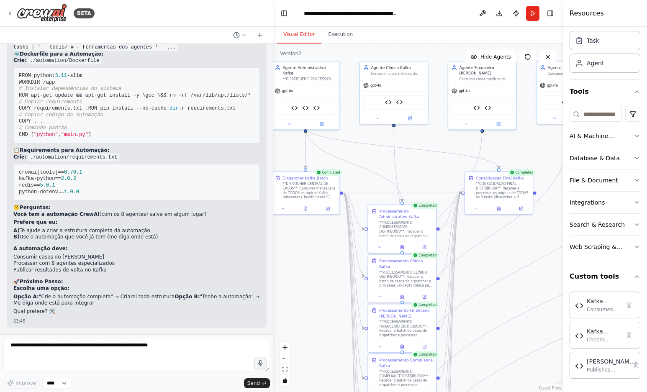
scroll to position [24193, 0]
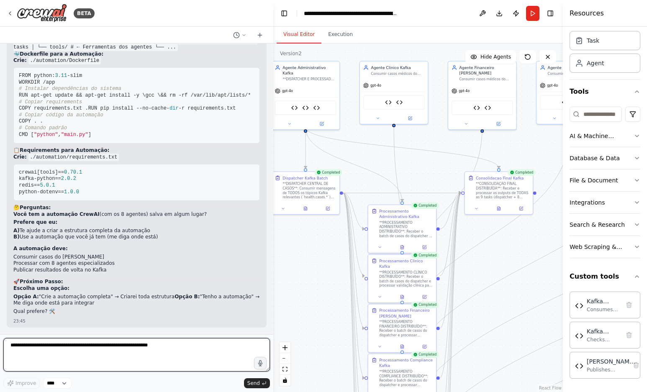
click at [74, 345] on textarea at bounding box center [136, 354] width 267 height 33
paste textarea "**********"
type textarea "**********"
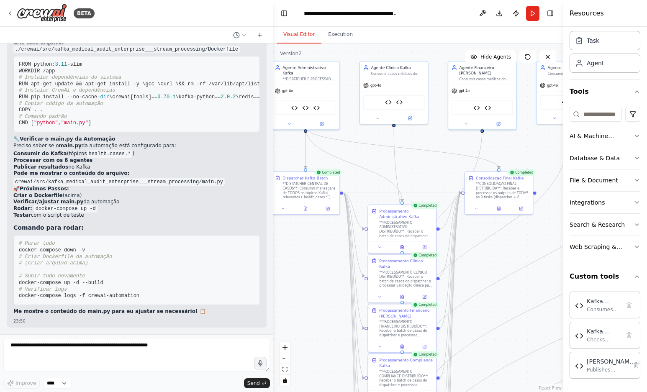
scroll to position [26873, 0]
drag, startPoint x: 18, startPoint y: 85, endPoint x: 131, endPoint y: 189, distance: 153.9
drag, startPoint x: 219, startPoint y: 143, endPoint x: 192, endPoint y: 141, distance: 26.4
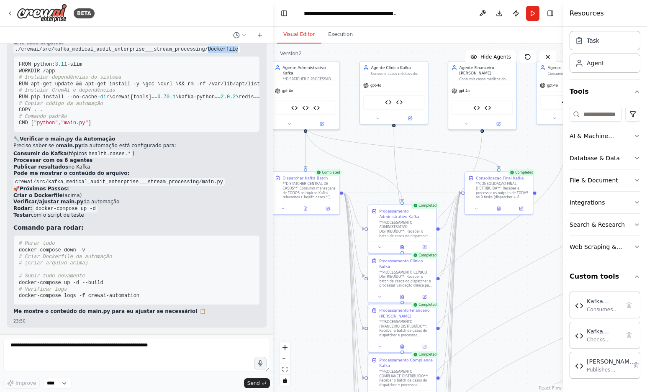
click at [192, 53] on code "./crewai/src/kafka_medical_audit_enterprise___stream_processing/Dockerfile" at bounding box center [126, 50] width 226 height 8
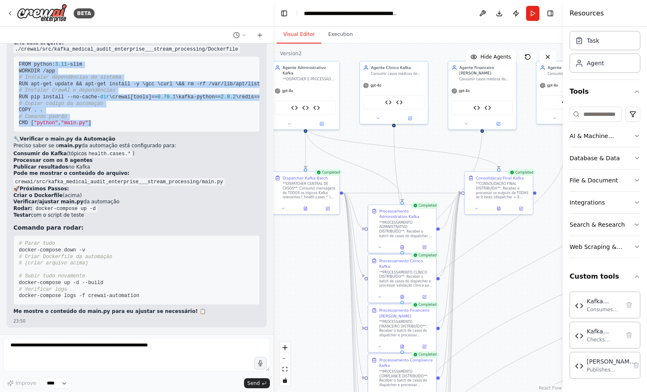
drag, startPoint x: 18, startPoint y: 158, endPoint x: 92, endPoint y: 313, distance: 172.2
click at [92, 132] on pre "FROM python: 3.11 -slim WORKDIR /app # Instalar dependências do sistema RUN apt…" at bounding box center [136, 94] width 246 height 76
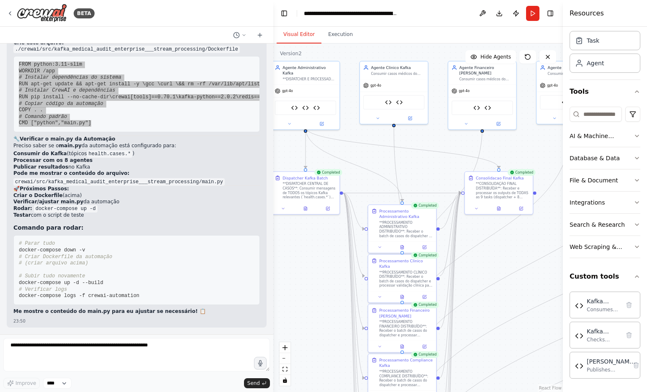
scroll to position [27161, 0]
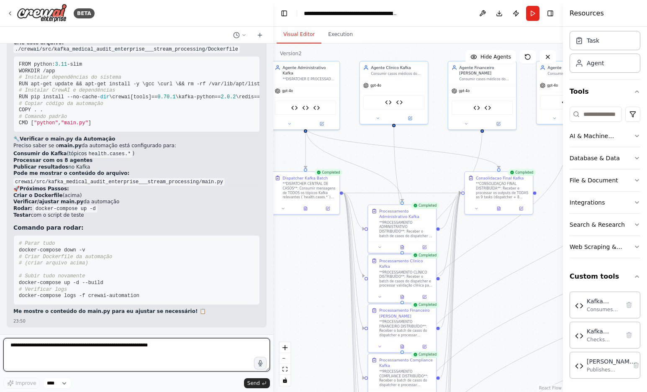
click at [73, 348] on textarea at bounding box center [136, 354] width 267 height 33
paste textarea "**********"
type textarea "**********"
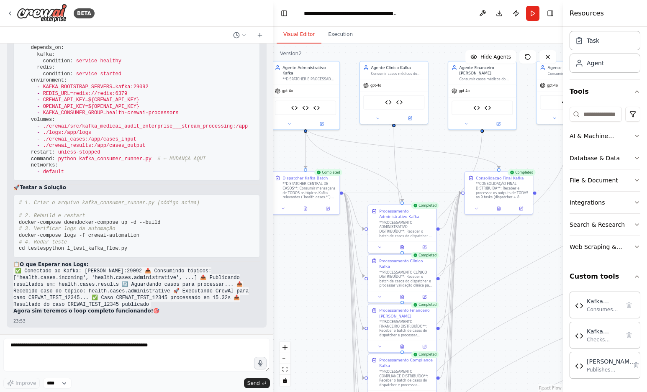
scroll to position [27679, 0]
drag, startPoint x: 192, startPoint y: 92, endPoint x: 19, endPoint y: 101, distance: 172.6
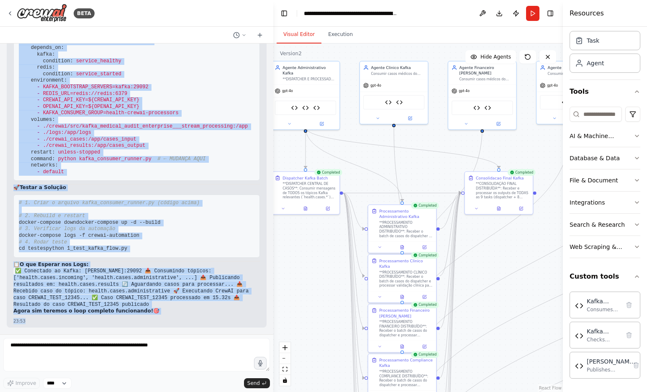
scroll to position [29047, 0]
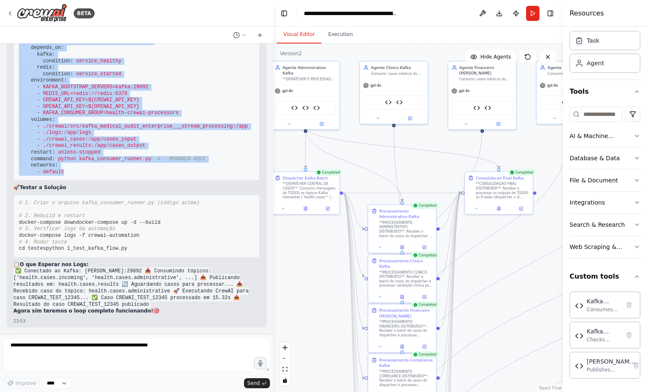
drag, startPoint x: 16, startPoint y: 112, endPoint x: 169, endPoint y: 170, distance: 163.3
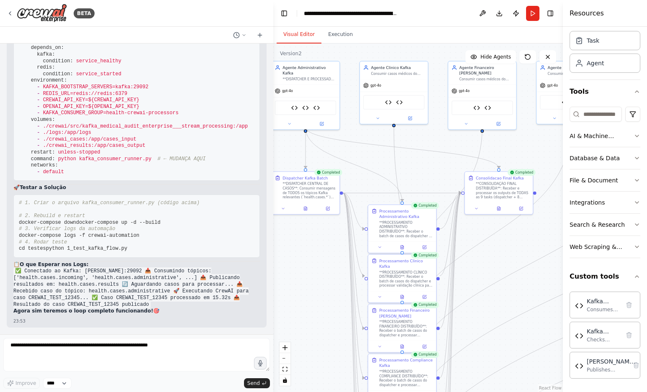
scroll to position [27608, 0]
drag, startPoint x: 86, startPoint y: 245, endPoint x: 11, endPoint y: 183, distance: 97.5
drag, startPoint x: 71, startPoint y: 262, endPoint x: 80, endPoint y: 256, distance: 10.6
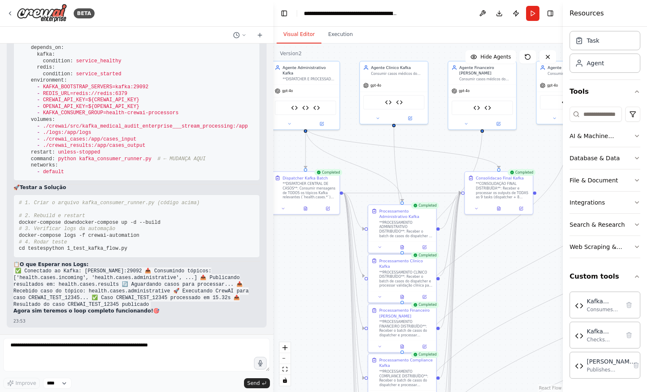
click at [69, 181] on pre "# === AUTOMAÇÃO CREWAI === crewai-automation: build: context: ./crewai/src/kafk…" at bounding box center [136, 90] width 246 height 180
drag, startPoint x: 192, startPoint y: 247, endPoint x: 30, endPoint y: 249, distance: 161.9
click at [30, 181] on pre "# === AUTOMAÇÃO CREWAI === crewai-automation: build: context: ./crewai/src/kafk…" at bounding box center [136, 90] width 246 height 180
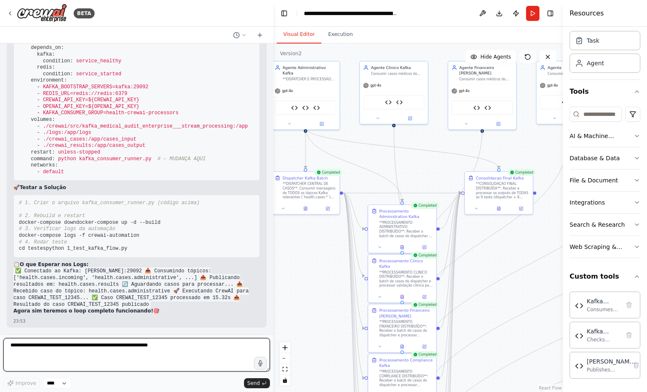
click at [53, 341] on textarea at bounding box center [136, 354] width 267 height 33
type textarea "*"
type textarea "**********"
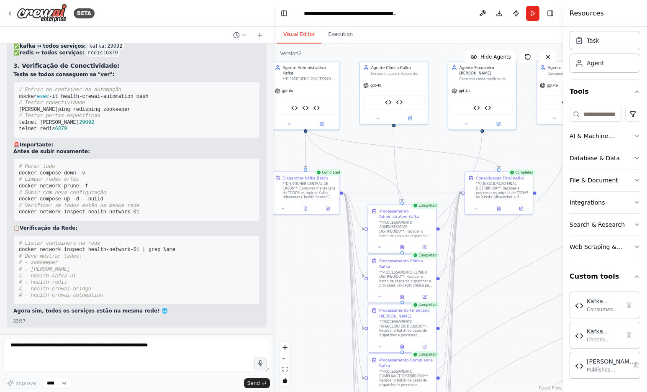
scroll to position [30178, 0]
drag, startPoint x: 17, startPoint y: 114, endPoint x: 102, endPoint y: 277, distance: 184.1
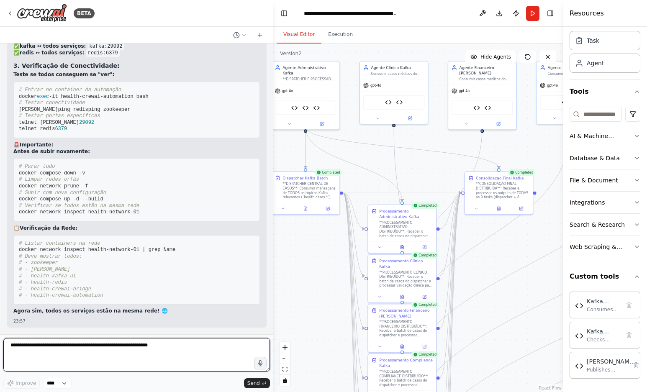
click at [142, 354] on textarea at bounding box center [136, 354] width 267 height 33
paste textarea "**********"
type textarea "**********"
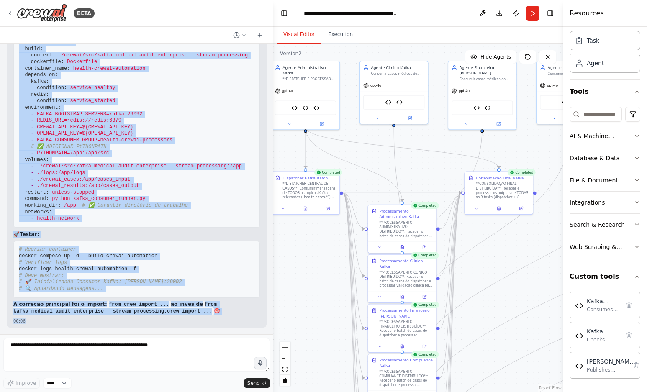
scroll to position [32181, 0]
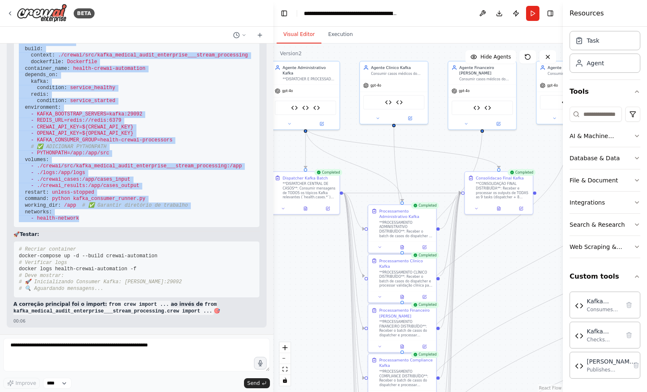
drag, startPoint x: 17, startPoint y: 150, endPoint x: 99, endPoint y: 211, distance: 102.3
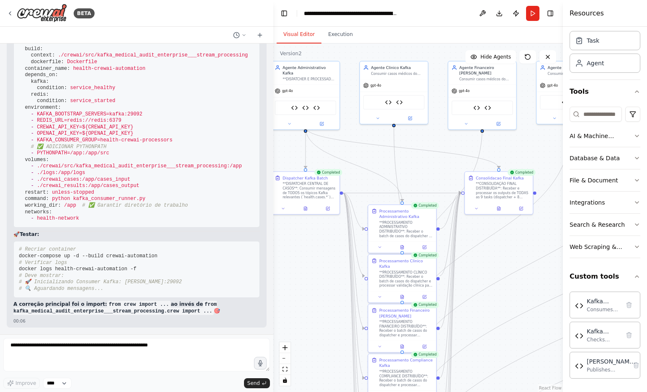
scroll to position [31053, 0]
drag, startPoint x: 75, startPoint y: 314, endPoint x: 16, endPoint y: 63, distance: 257.5
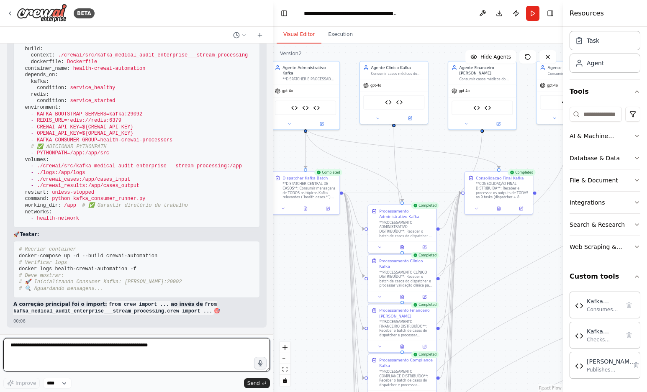
click at [171, 343] on textarea at bounding box center [136, 354] width 267 height 33
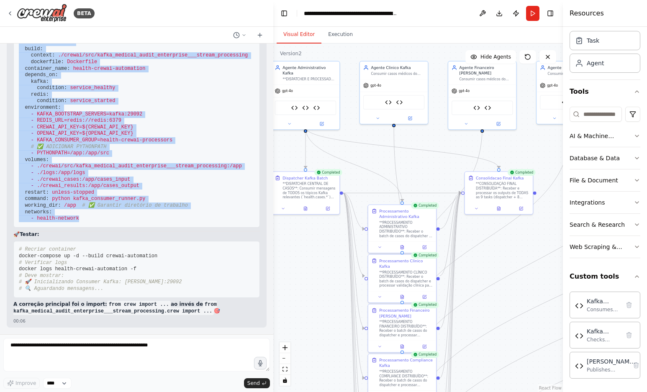
drag, startPoint x: 54, startPoint y: 286, endPoint x: 13, endPoint y: 116, distance: 174.3
click at [53, 110] on span "environment:" at bounding box center [43, 108] width 36 height 6
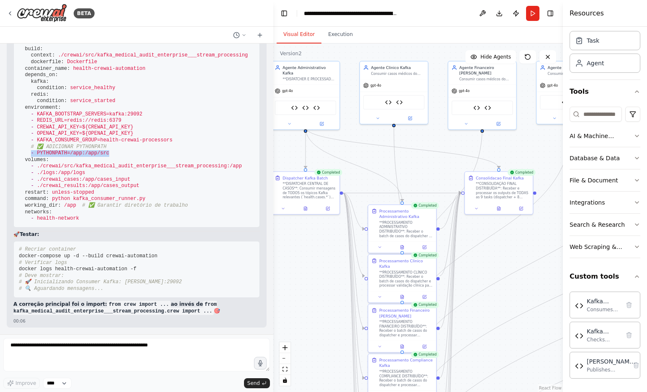
drag, startPoint x: 105, startPoint y: 223, endPoint x: 31, endPoint y: 223, distance: 74.1
click at [31, 223] on pre "# === AUTOMAÇÃO CREWAI === crewai-automation: build: context: ./crewai/src/kafk…" at bounding box center [136, 128] width 246 height 200
drag, startPoint x: 67, startPoint y: 275, endPoint x: 23, endPoint y: 277, distance: 43.5
click at [23, 208] on span "working_dir: /app # ✅ Garantir diretório de trabalho" at bounding box center [103, 205] width 169 height 6
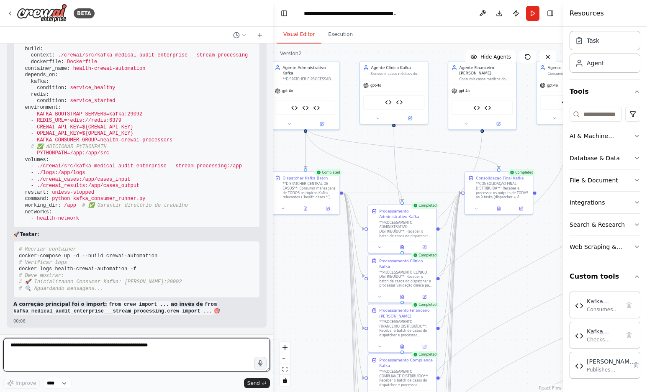
click at [85, 349] on textarea at bounding box center [136, 354] width 267 height 33
paste textarea "**********"
type textarea "**********"
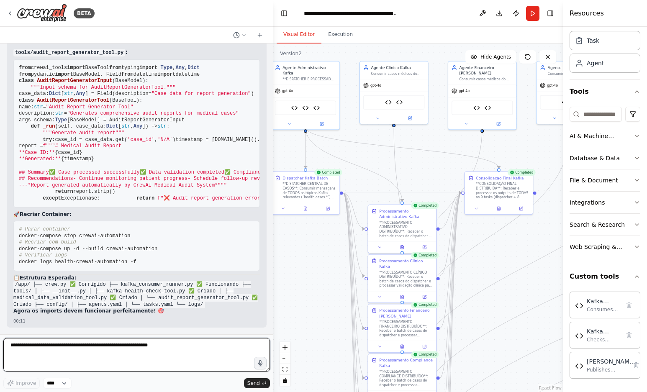
scroll to position [33109, 0]
click at [90, 342] on textarea at bounding box center [136, 354] width 267 height 33
paste textarea "**********"
type textarea "**********"
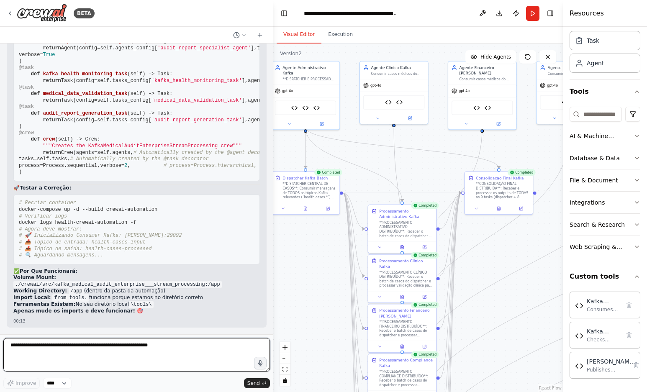
scroll to position [34201, 0]
